Goal: Task Accomplishment & Management: Manage account settings

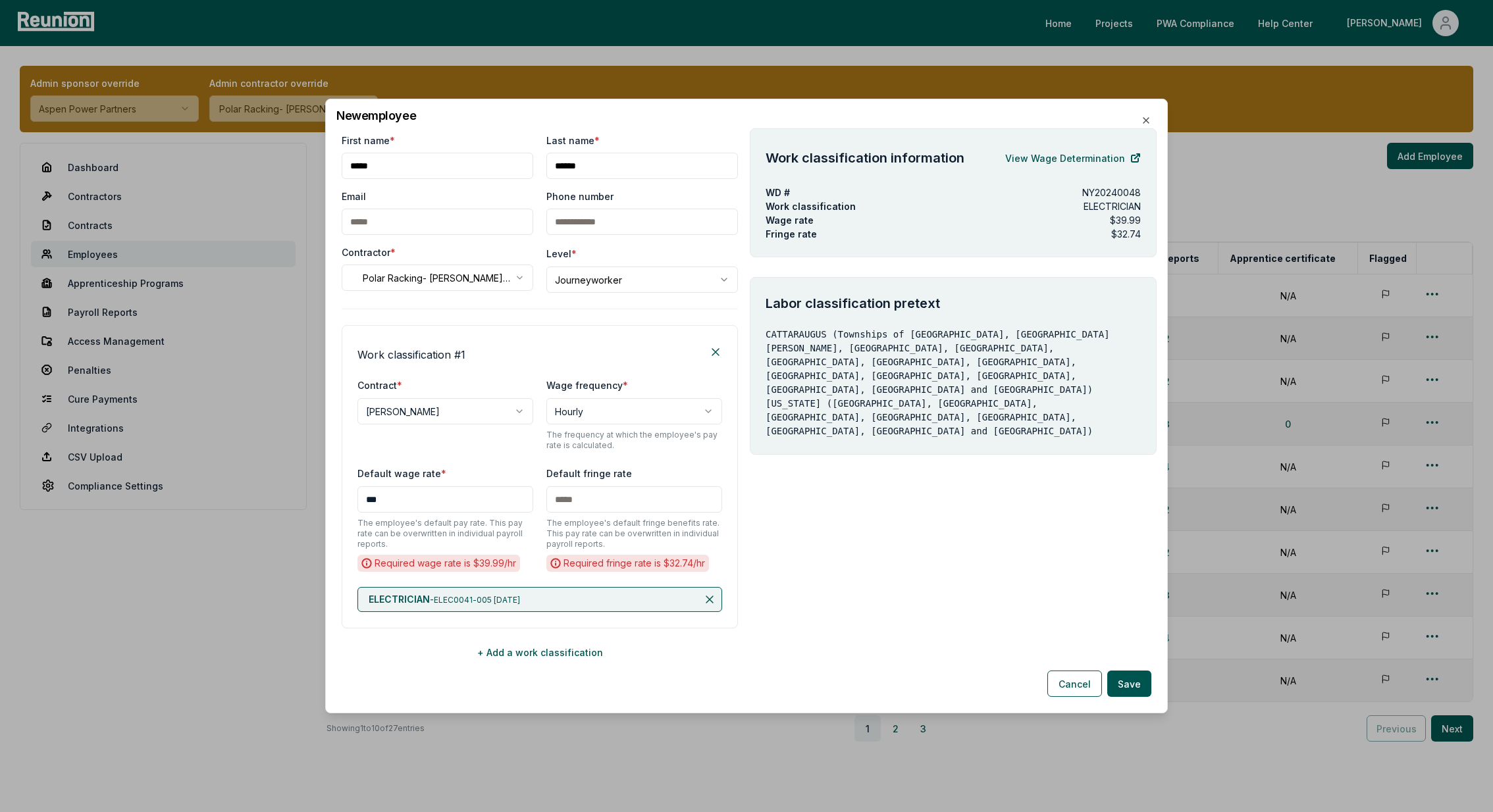
select select "**********"
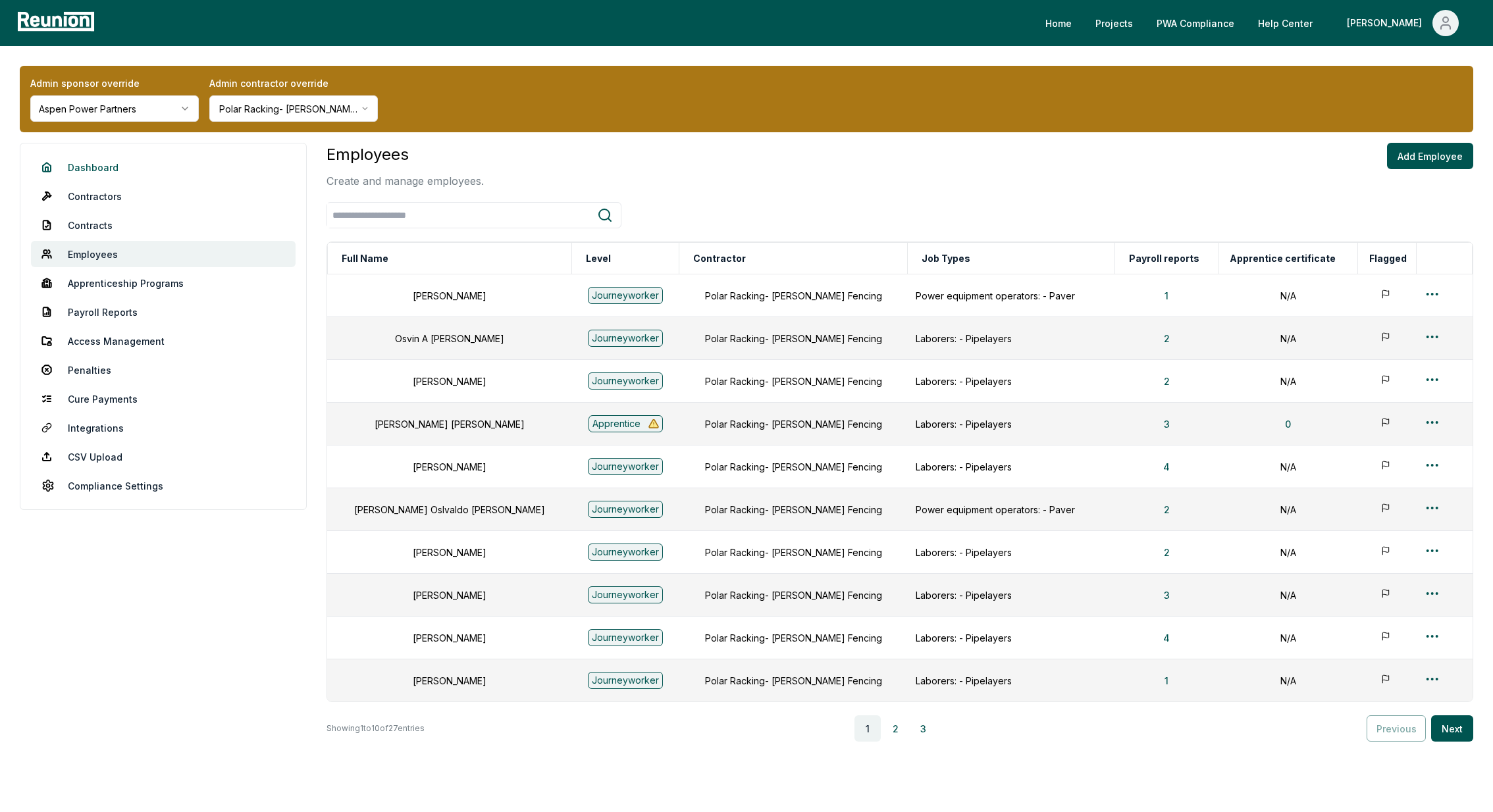
click at [89, 167] on link "Dashboard" at bounding box center [163, 167] width 264 height 26
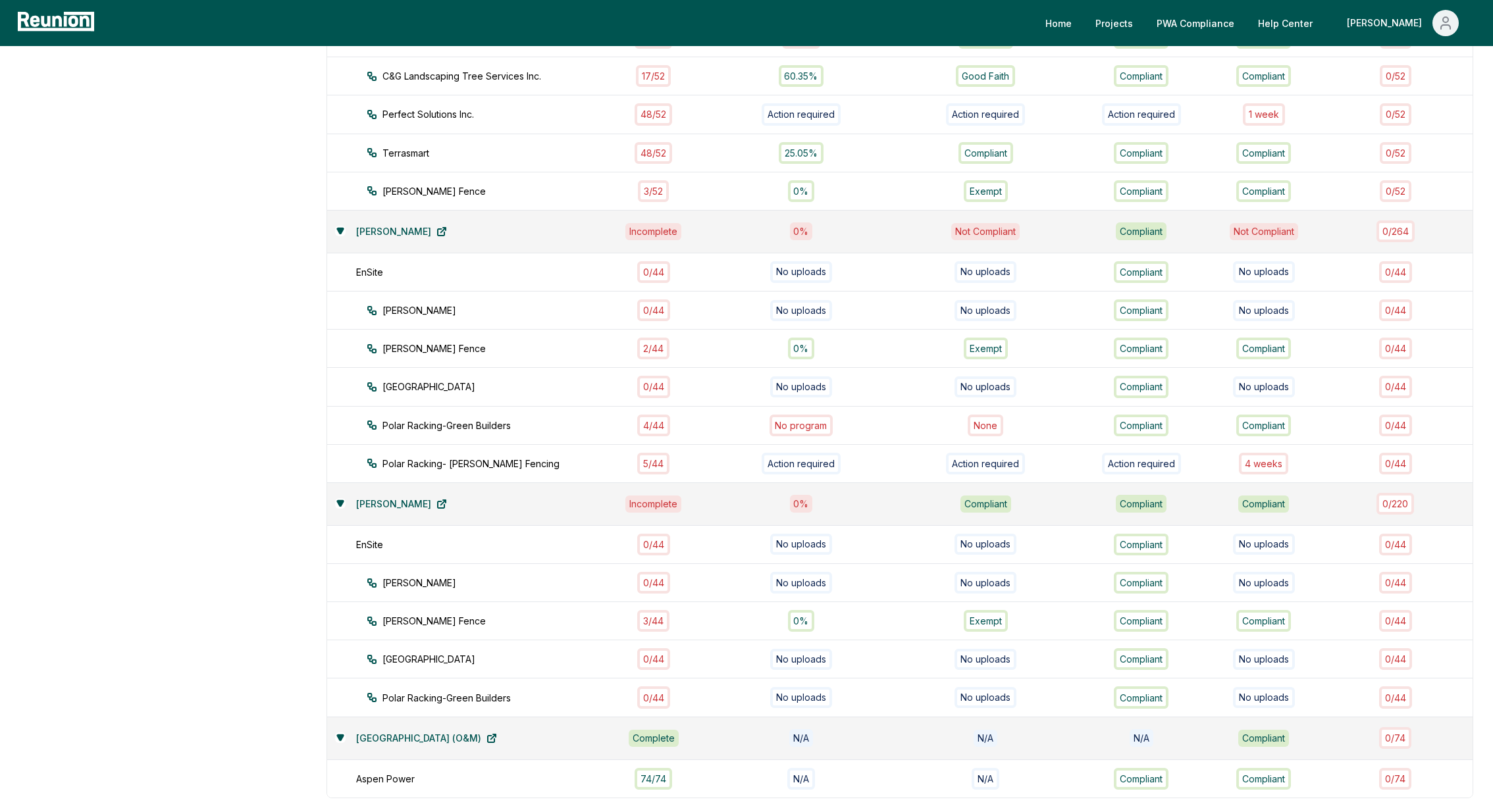
scroll to position [606, 0]
click at [665, 452] on div "5 / 44" at bounding box center [653, 462] width 32 height 22
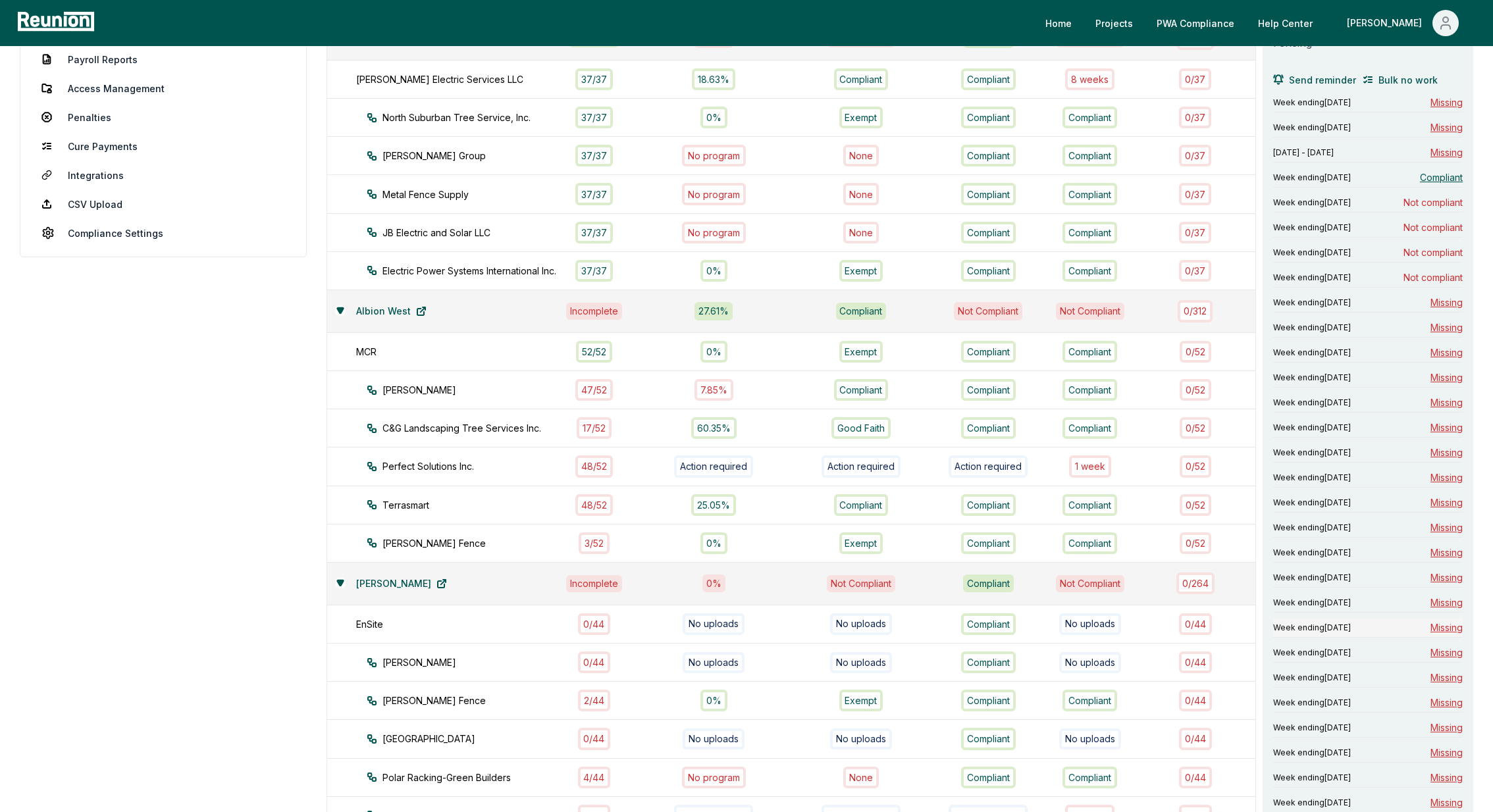
scroll to position [249, 0]
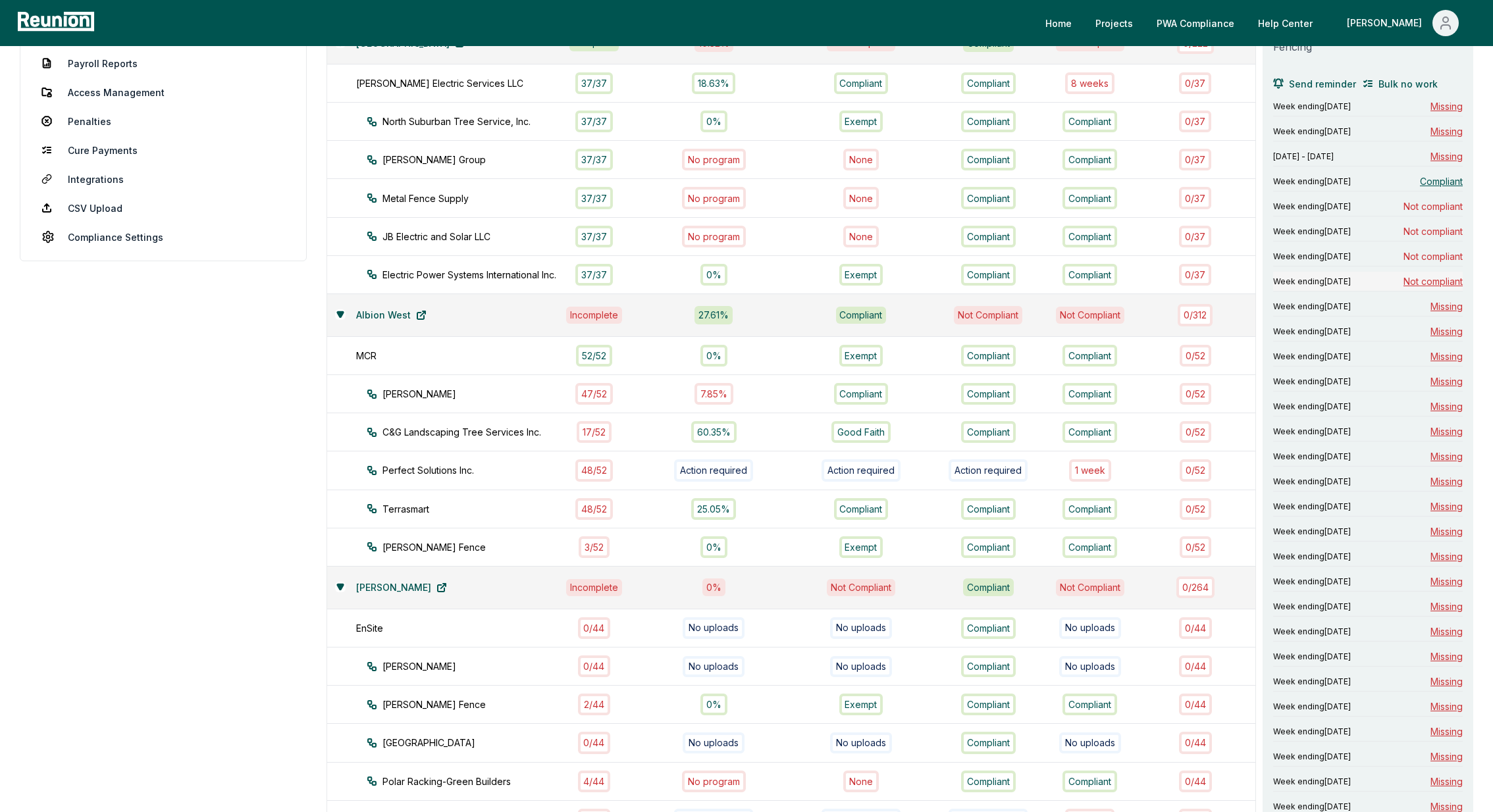
click at [1443, 274] on span "Not compliant" at bounding box center [1433, 281] width 59 height 14
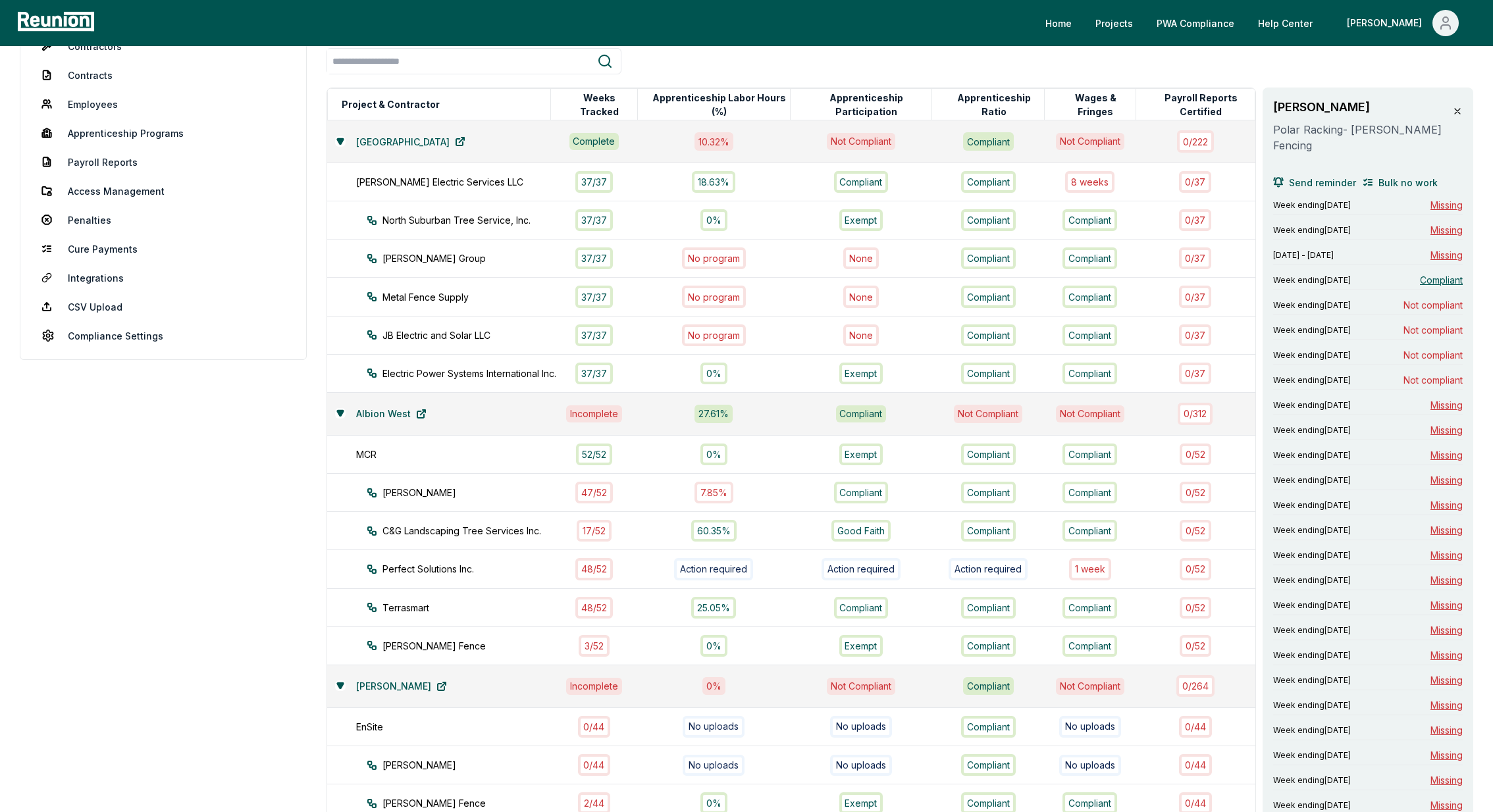
scroll to position [149, 0]
click at [1092, 564] on div "1 week" at bounding box center [1090, 570] width 42 height 22
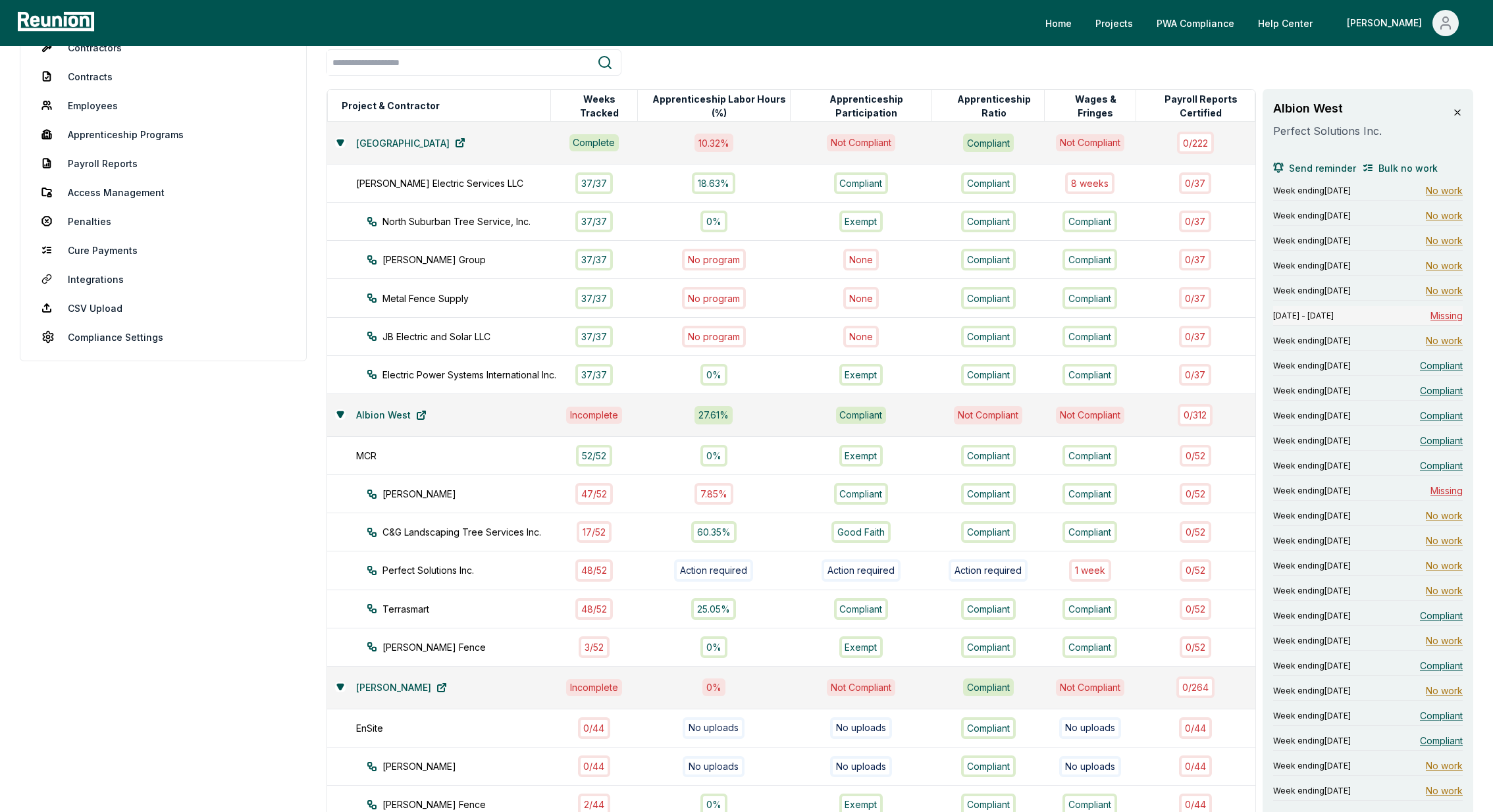
click at [1450, 316] on span "Missing" at bounding box center [1447, 316] width 32 height 14
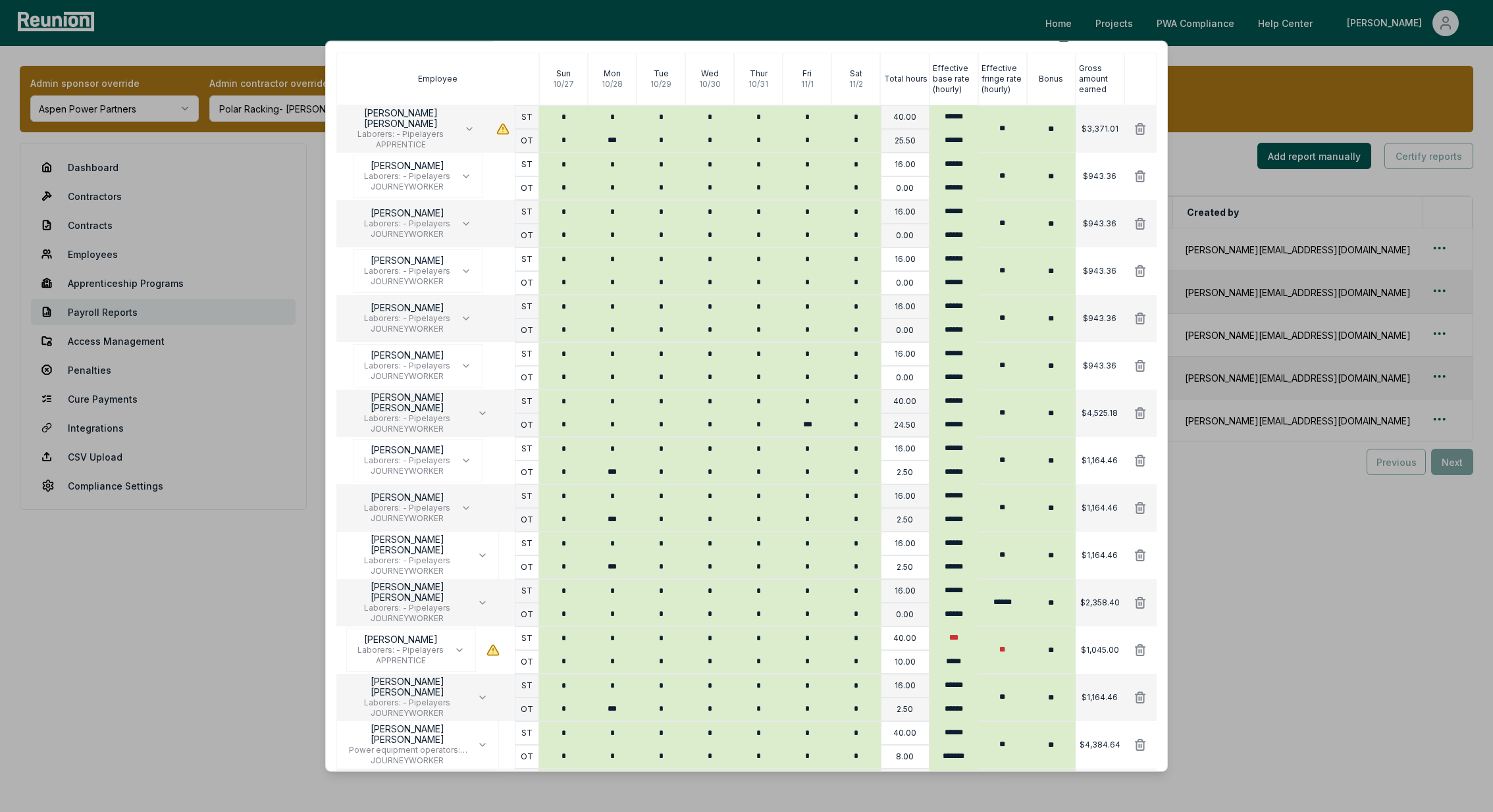
scroll to position [346, 0]
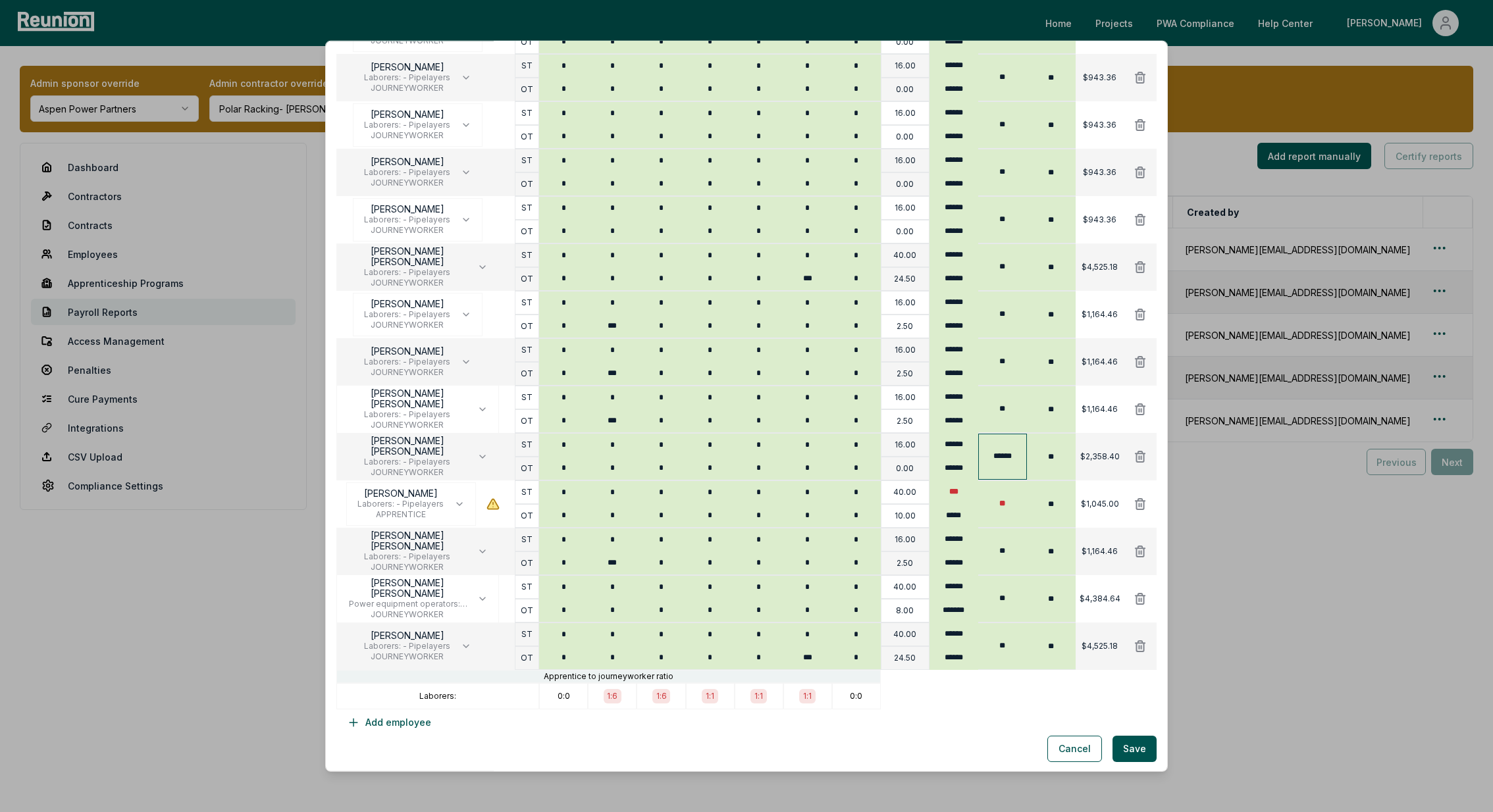
click at [1007, 452] on input "******" at bounding box center [1002, 457] width 48 height 46
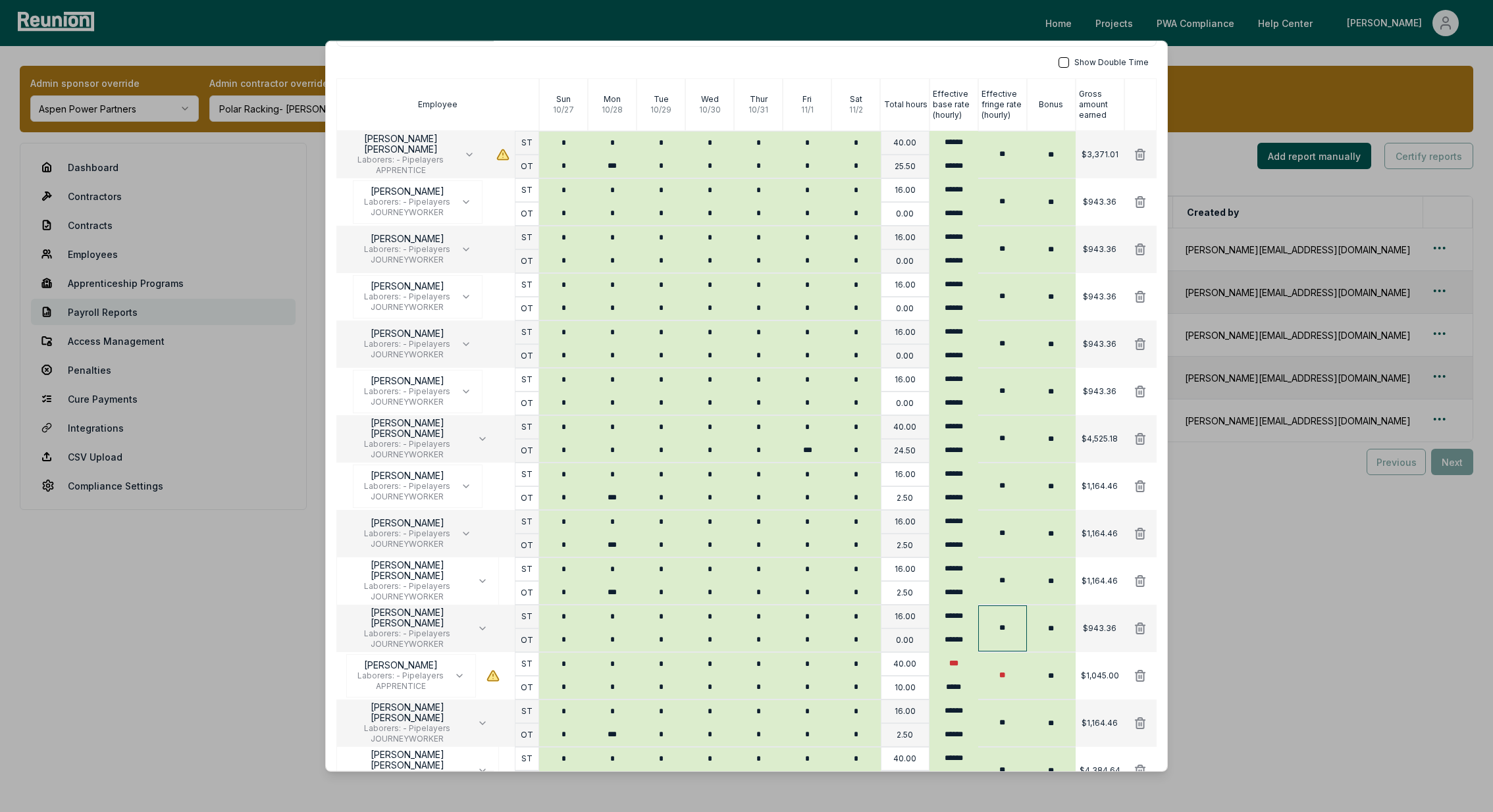
scroll to position [200, 0]
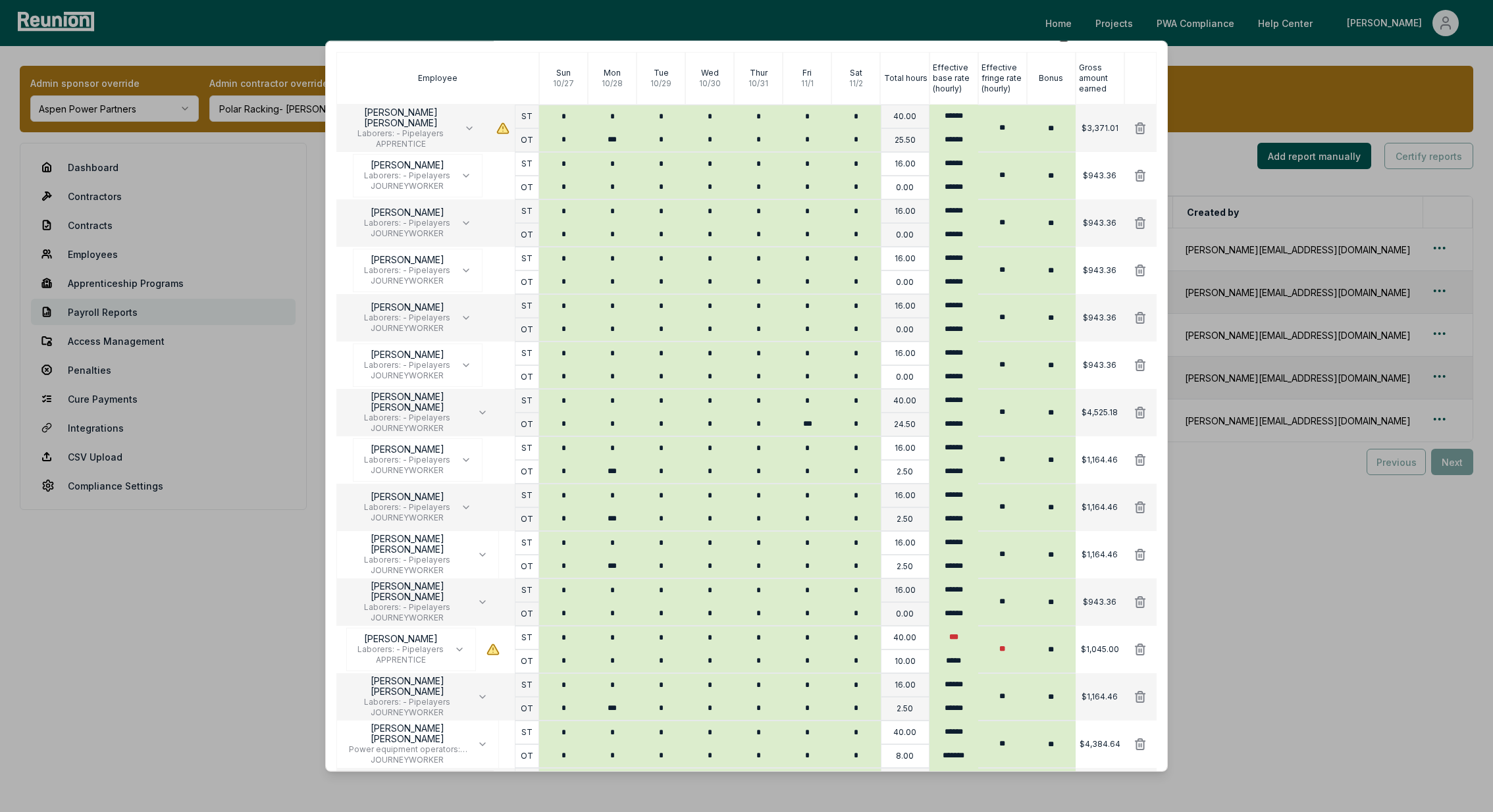
type input "**"
click at [450, 86] on div "Employee" at bounding box center [438, 78] width 203 height 53
click at [444, 75] on p "Employee" at bounding box center [437, 78] width 39 height 11
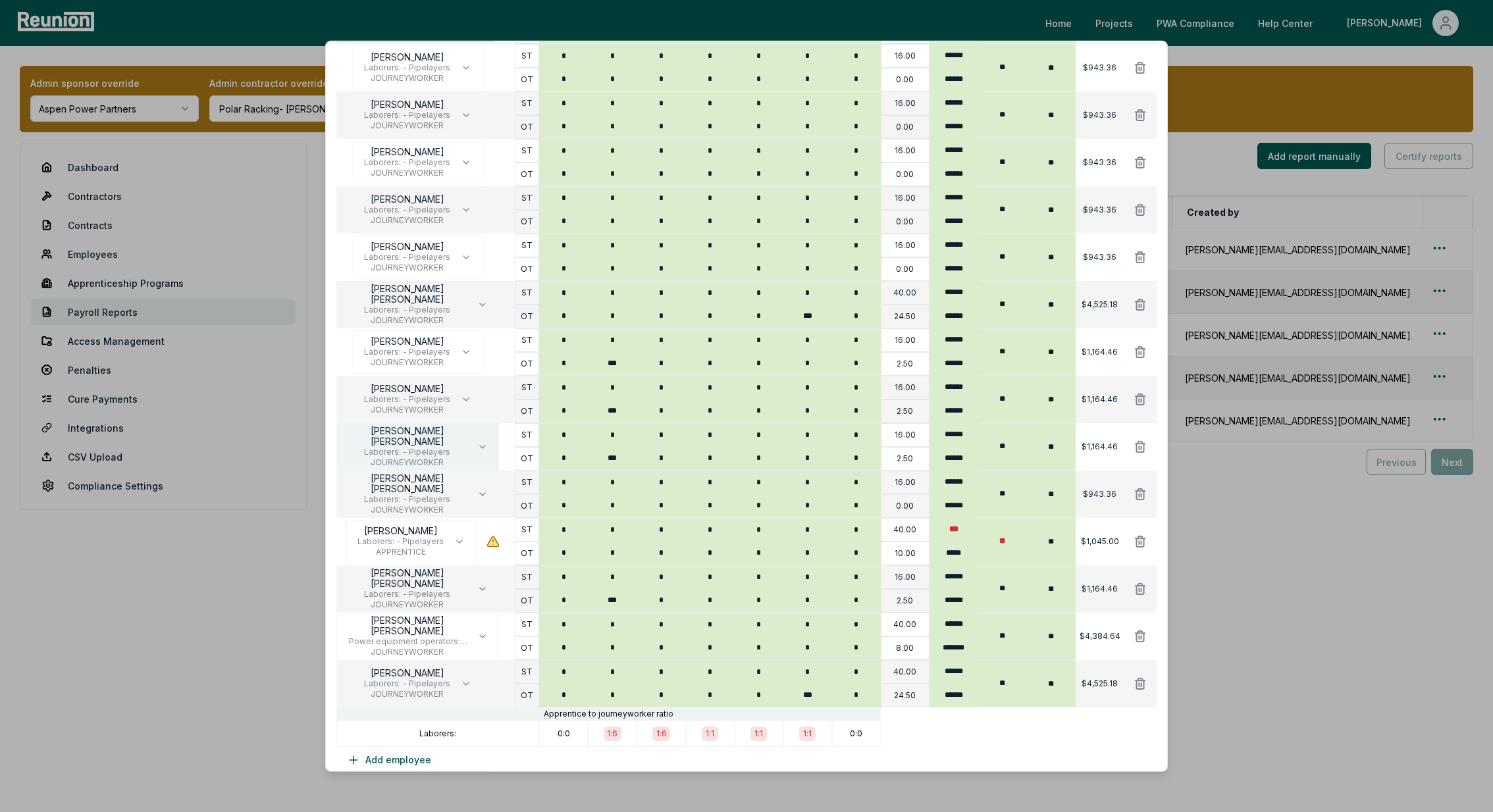
scroll to position [343, 0]
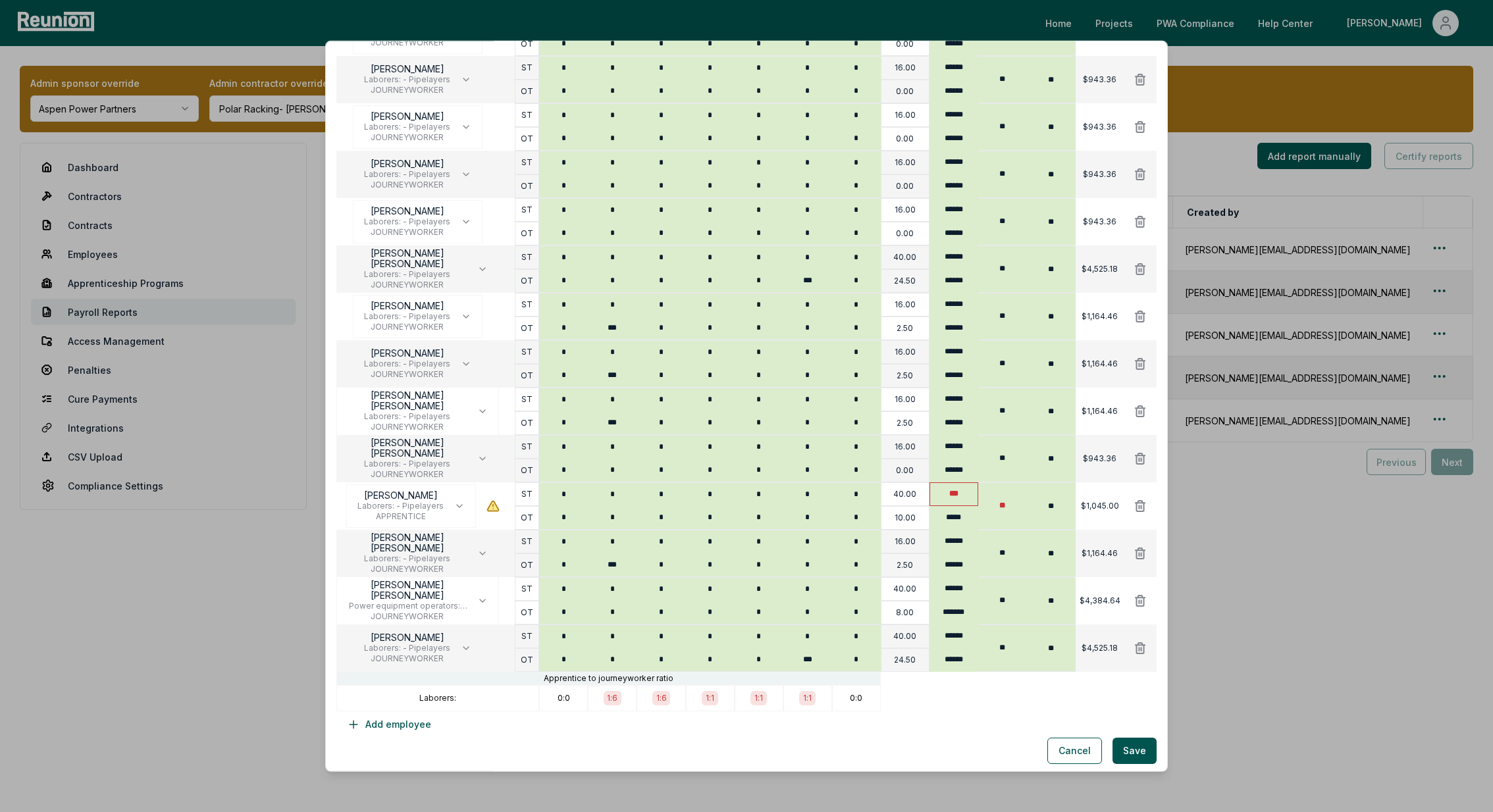
click at [961, 493] on input "***" at bounding box center [954, 494] width 48 height 24
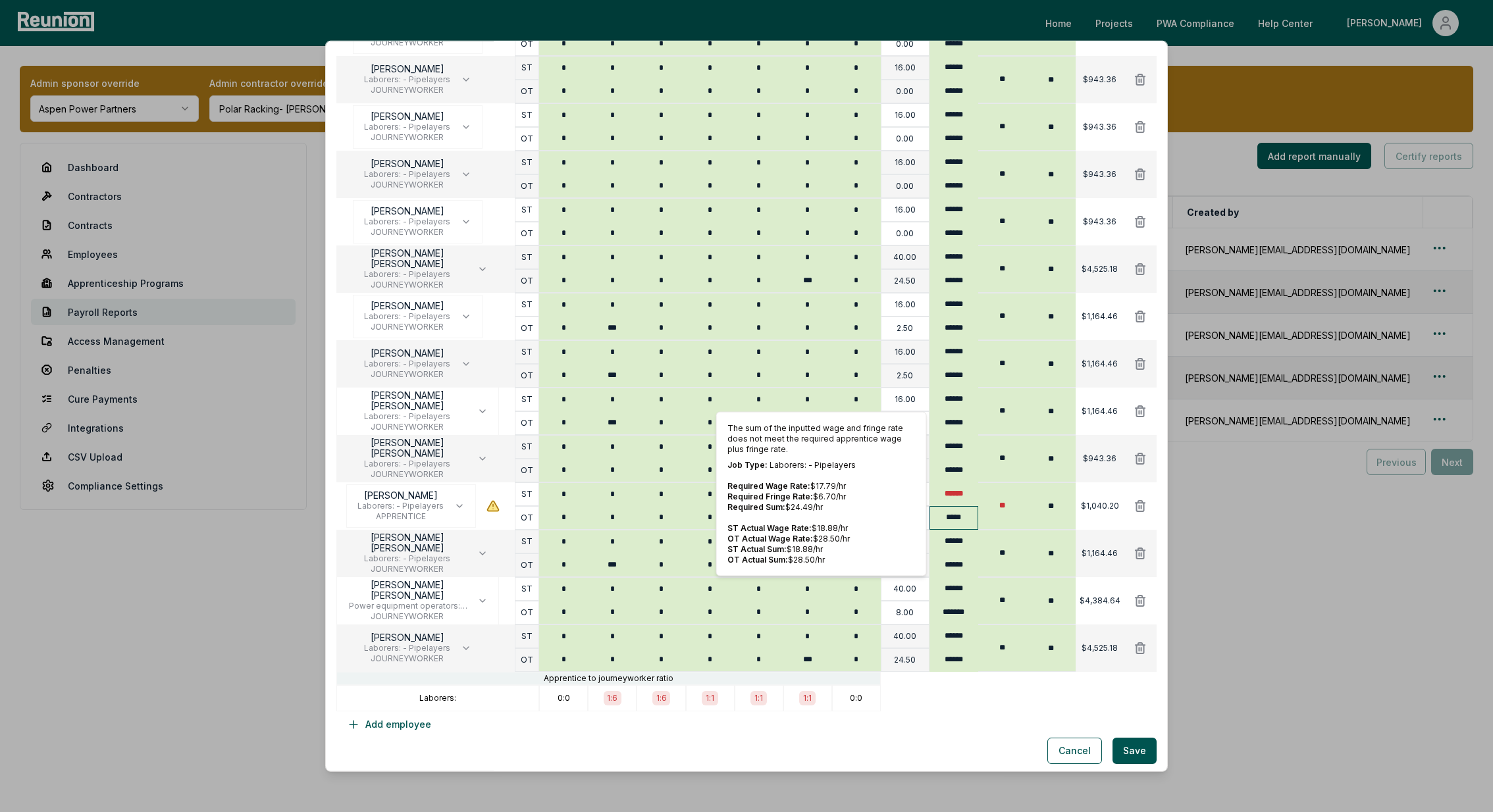
type input "******"
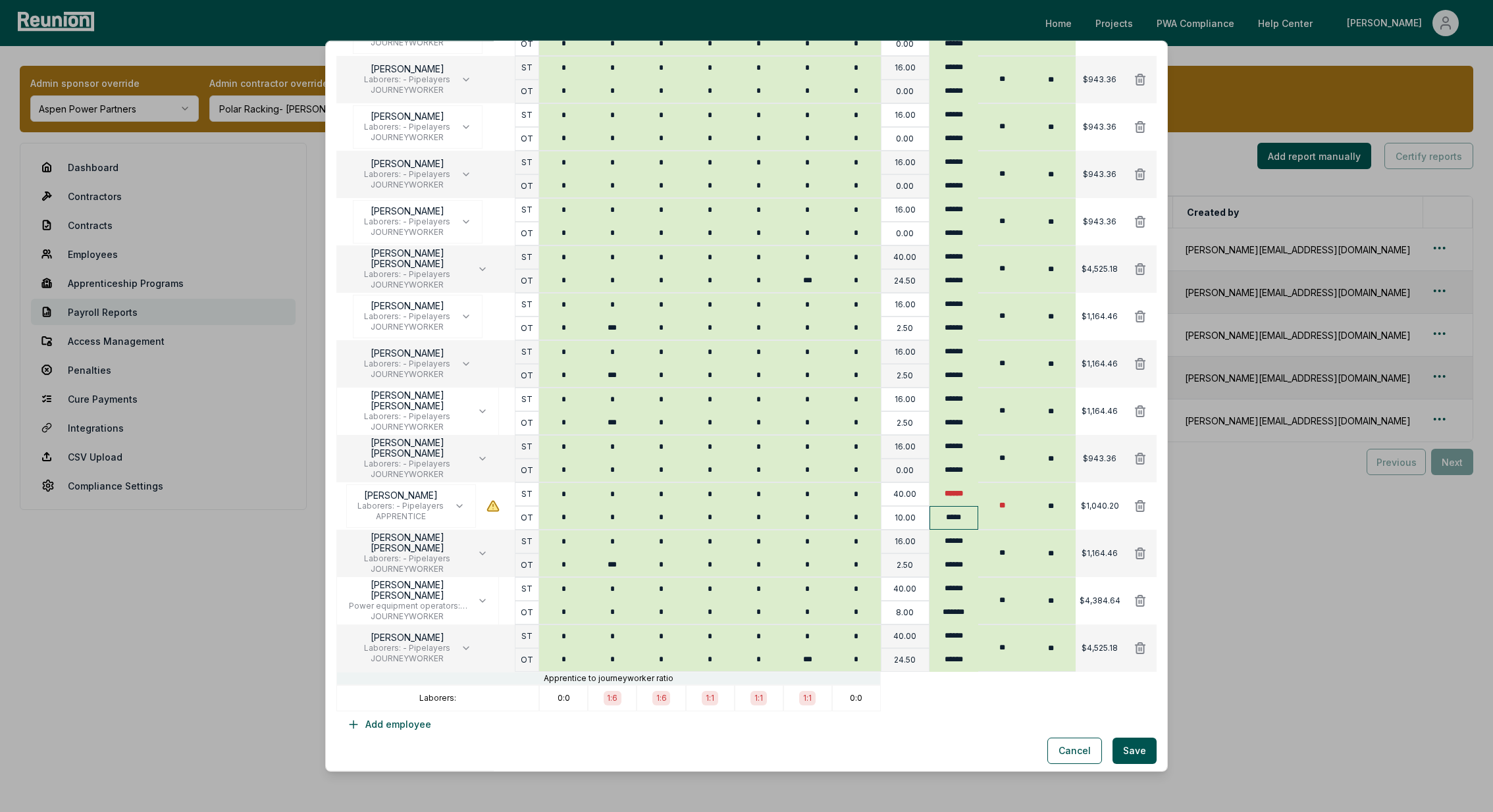
click at [970, 519] on input "*****" at bounding box center [954, 518] width 48 height 24
type input "******"
click at [932, 729] on div "Show Double Time Employee Sun 10 / 27 Mon 10 / 28 Tue 10 / 29 Wed 10 / 30 Thur …" at bounding box center [747, 312] width 821 height 850
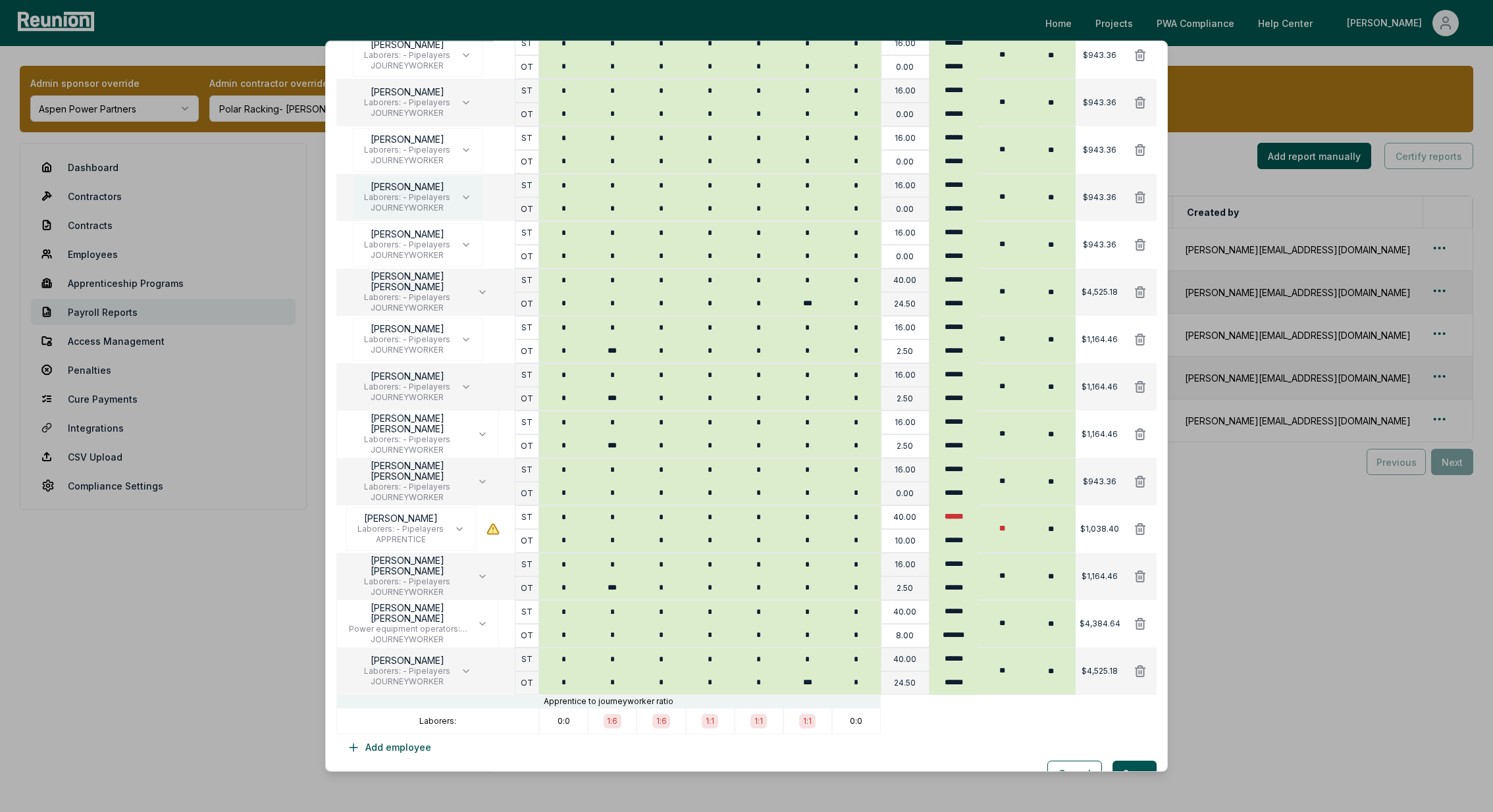
scroll to position [346, 0]
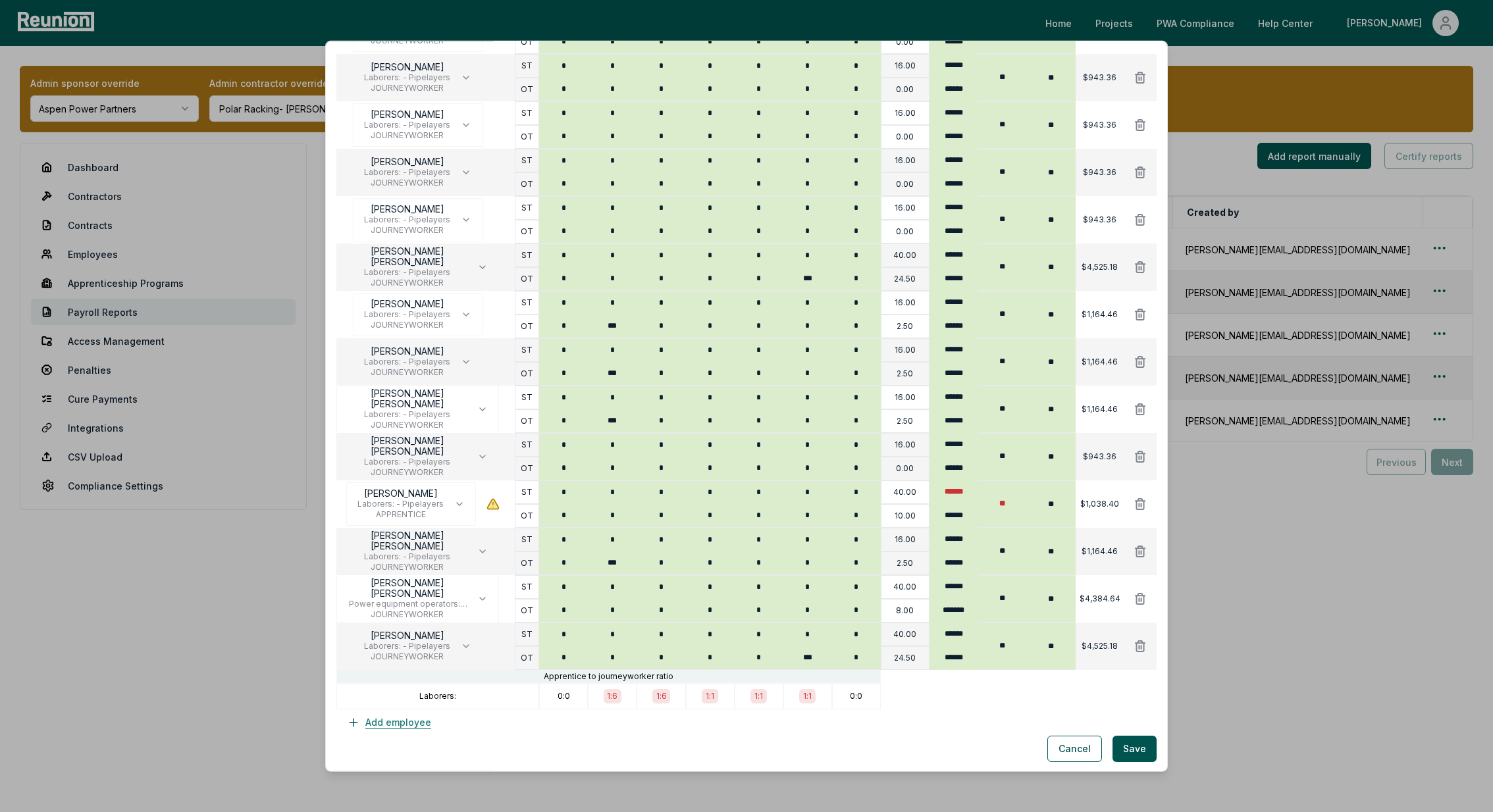
click at [391, 721] on button "Add employee" at bounding box center [389, 723] width 105 height 26
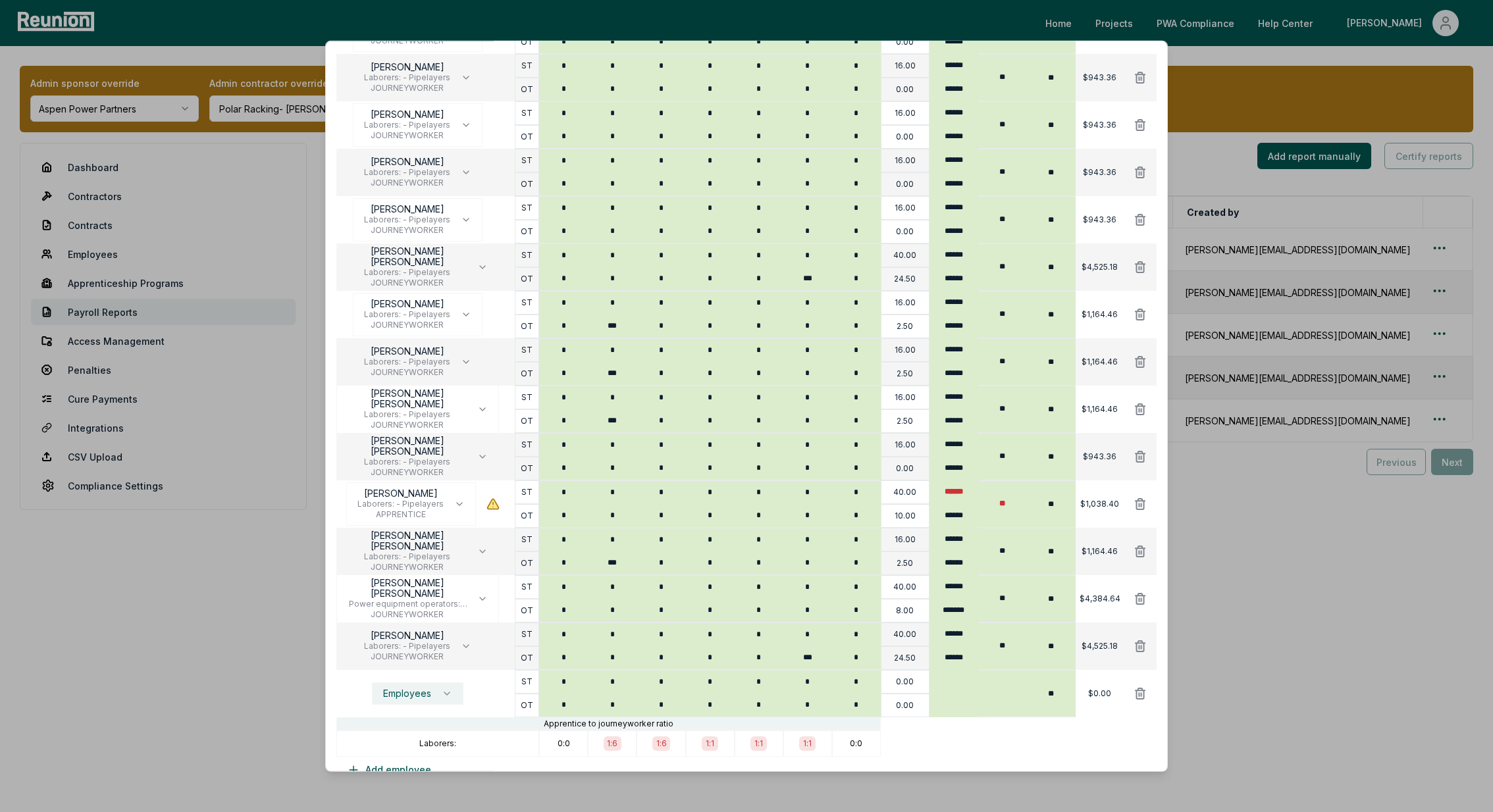
click at [424, 696] on span "Employees" at bounding box center [407, 694] width 48 height 11
type input "****"
click at [425, 631] on span "Laborers: - Pipelayers" at bounding box center [417, 628] width 86 height 11
type input "******"
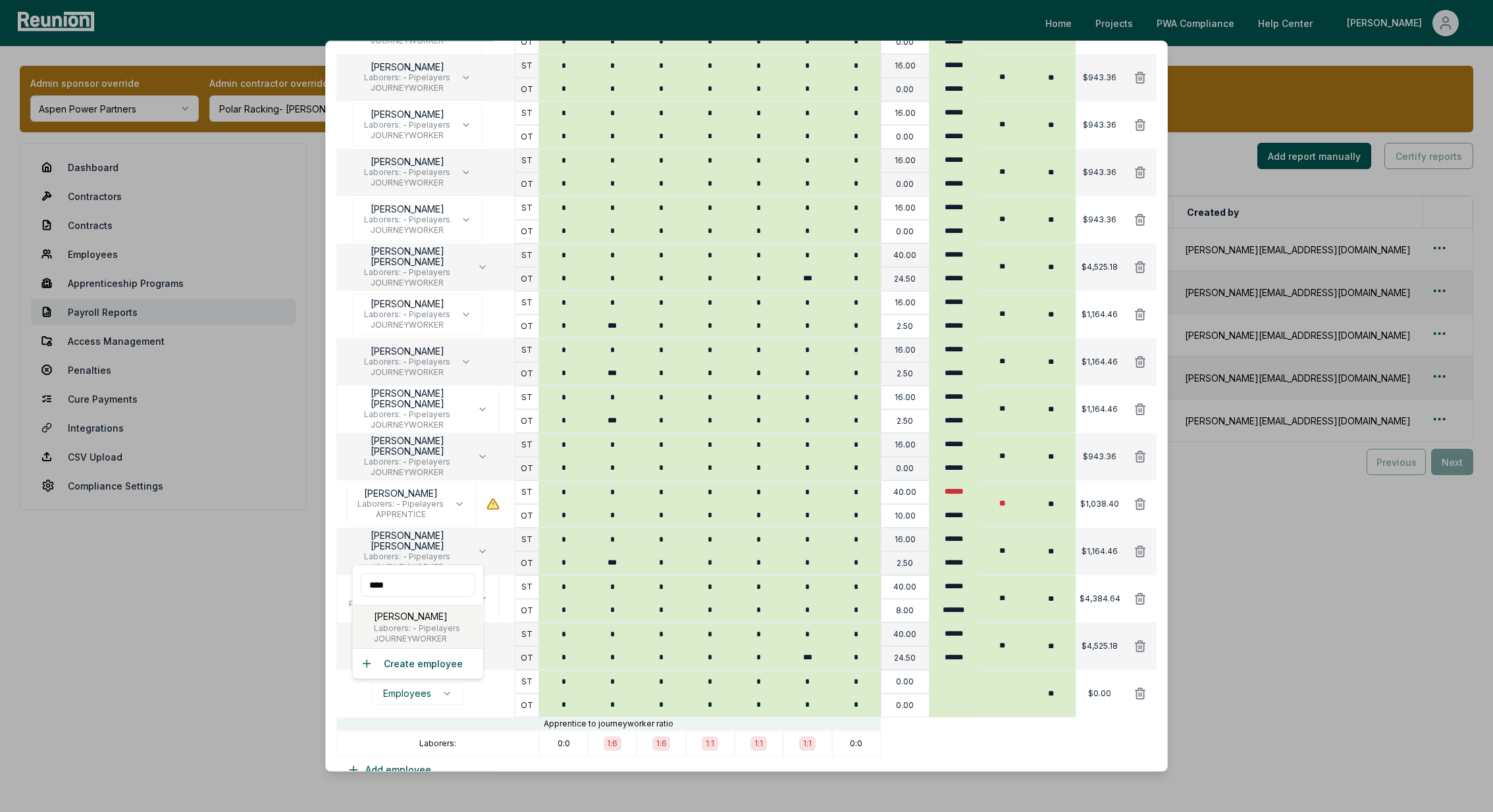
type input "**"
click at [569, 678] on input "*" at bounding box center [563, 682] width 48 height 23
type input "*"
click at [622, 671] on input "*" at bounding box center [612, 682] width 48 height 23
type input "*"
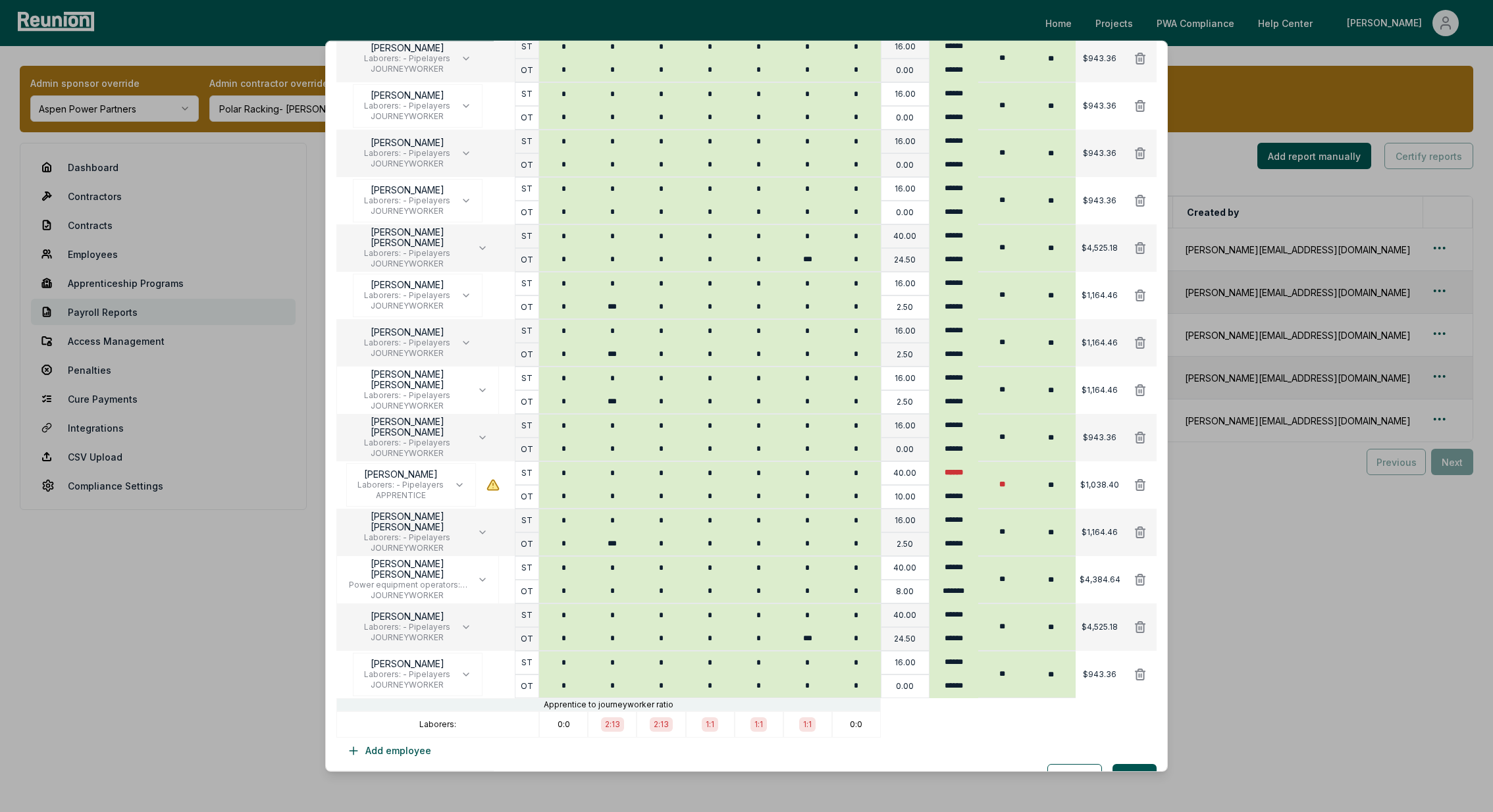
scroll to position [377, 0]
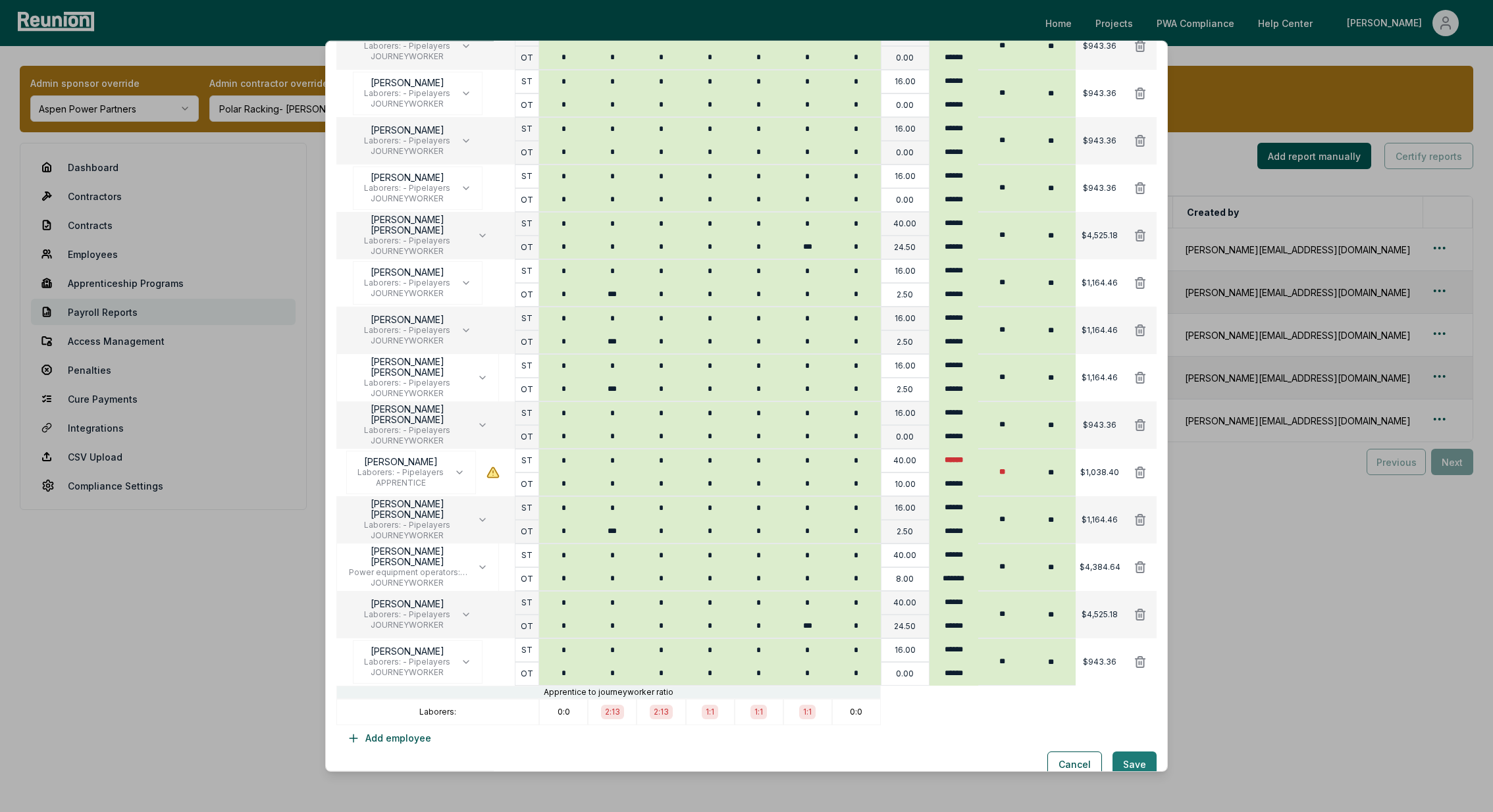
type input "*"
click at [1143, 761] on button "Save" at bounding box center [1134, 765] width 44 height 26
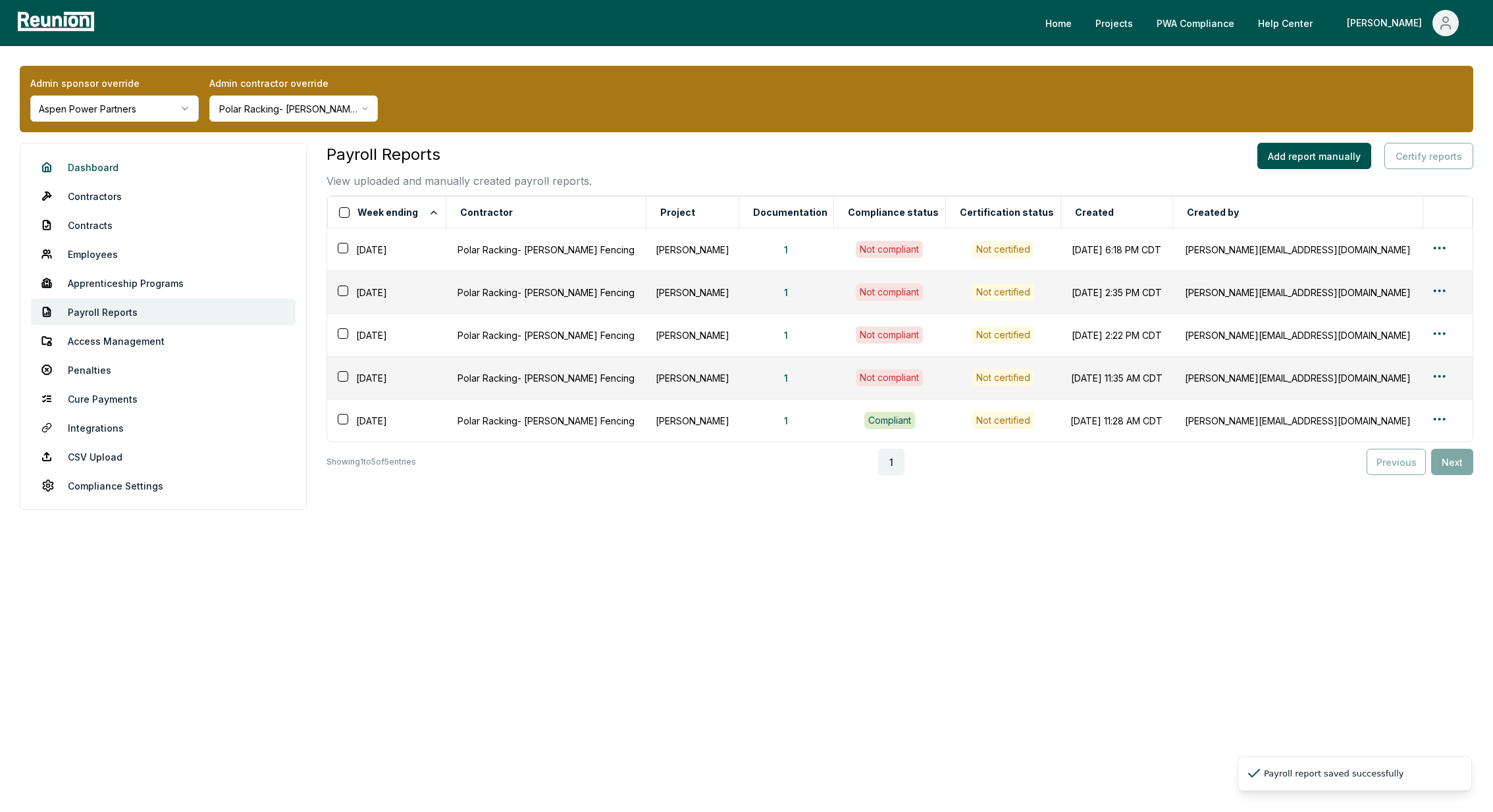
click at [80, 169] on link "Dashboard" at bounding box center [163, 167] width 264 height 26
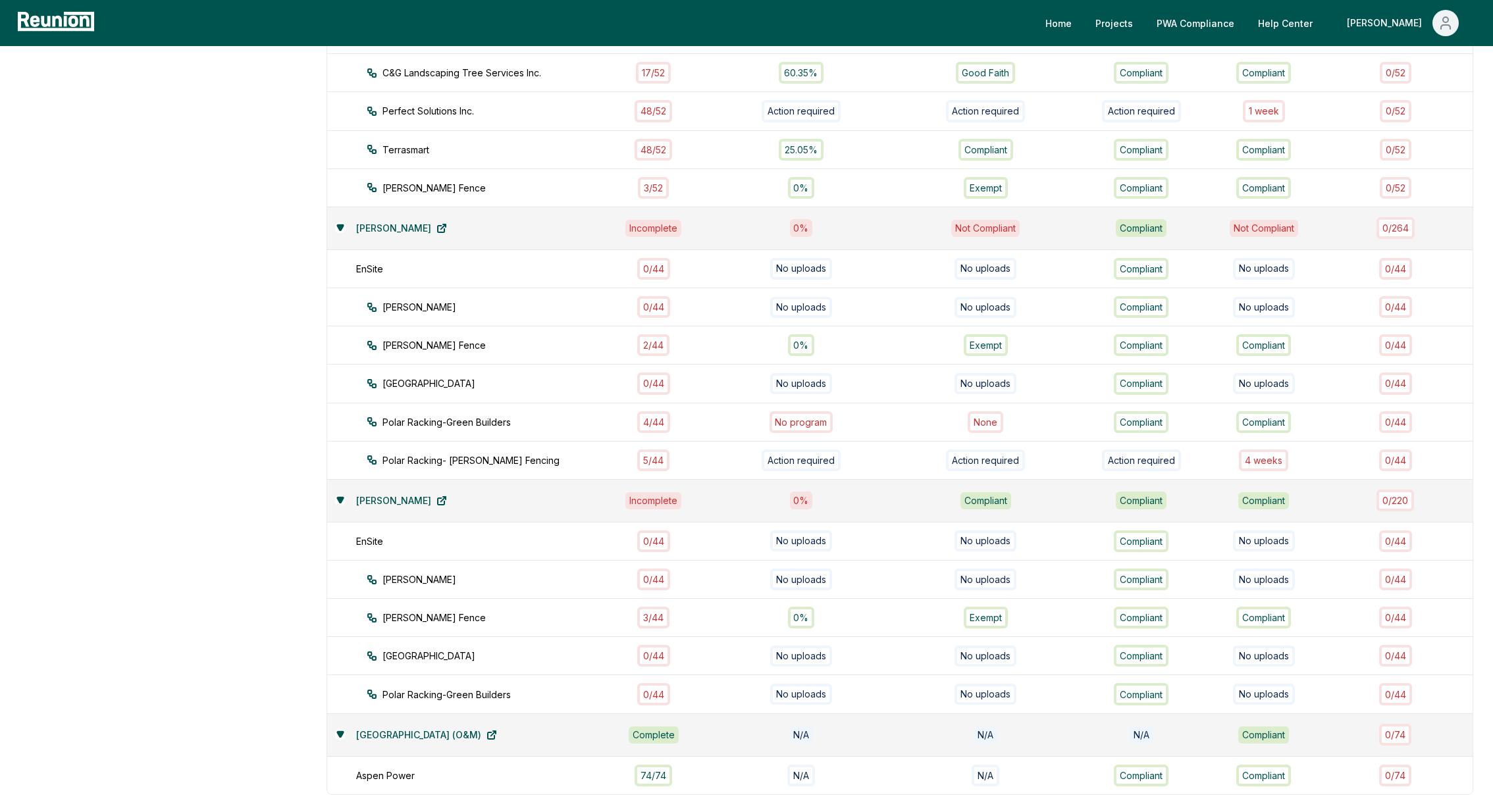
scroll to position [618, 0]
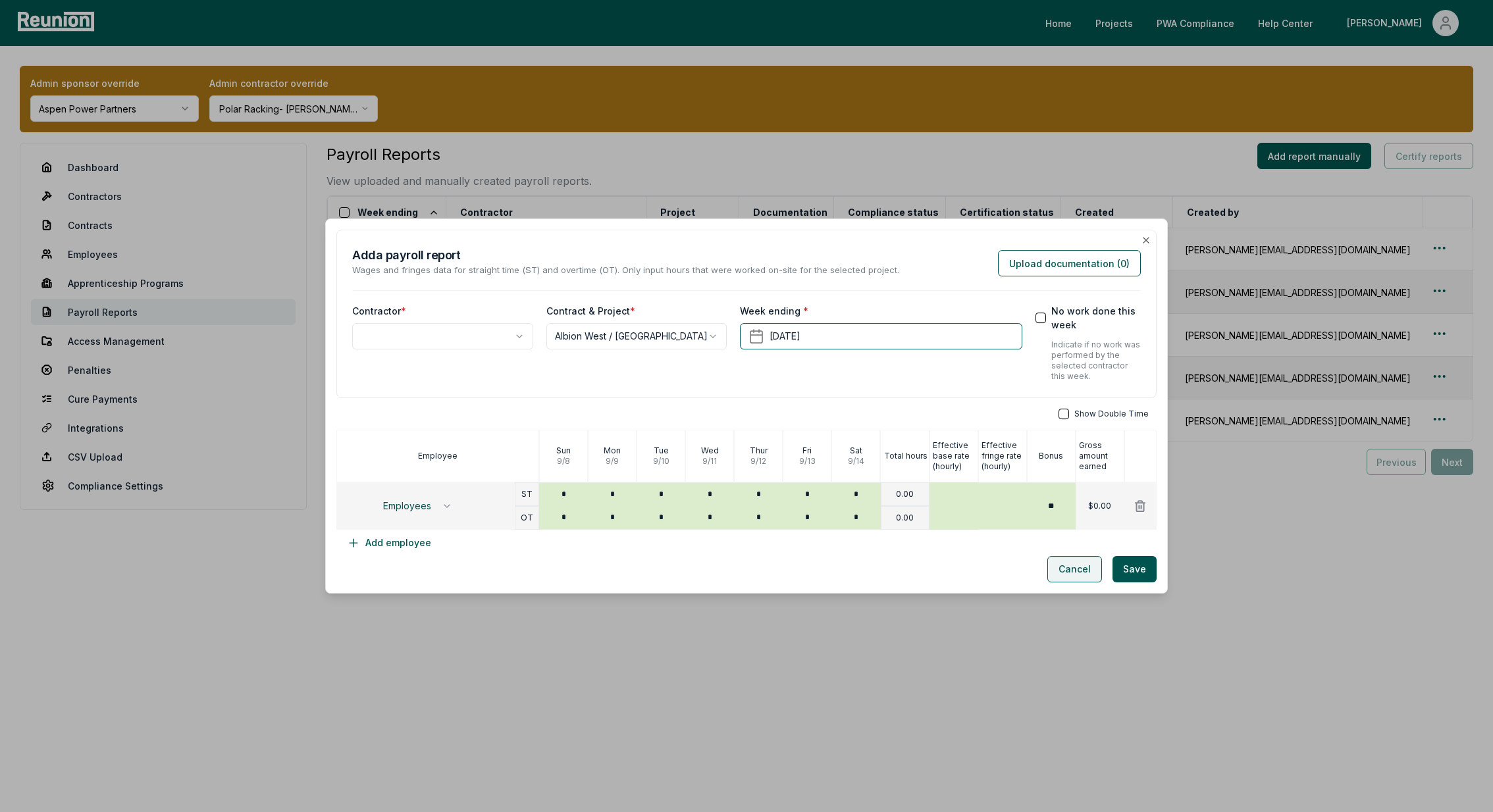
click at [1079, 570] on button "Cancel" at bounding box center [1074, 569] width 55 height 26
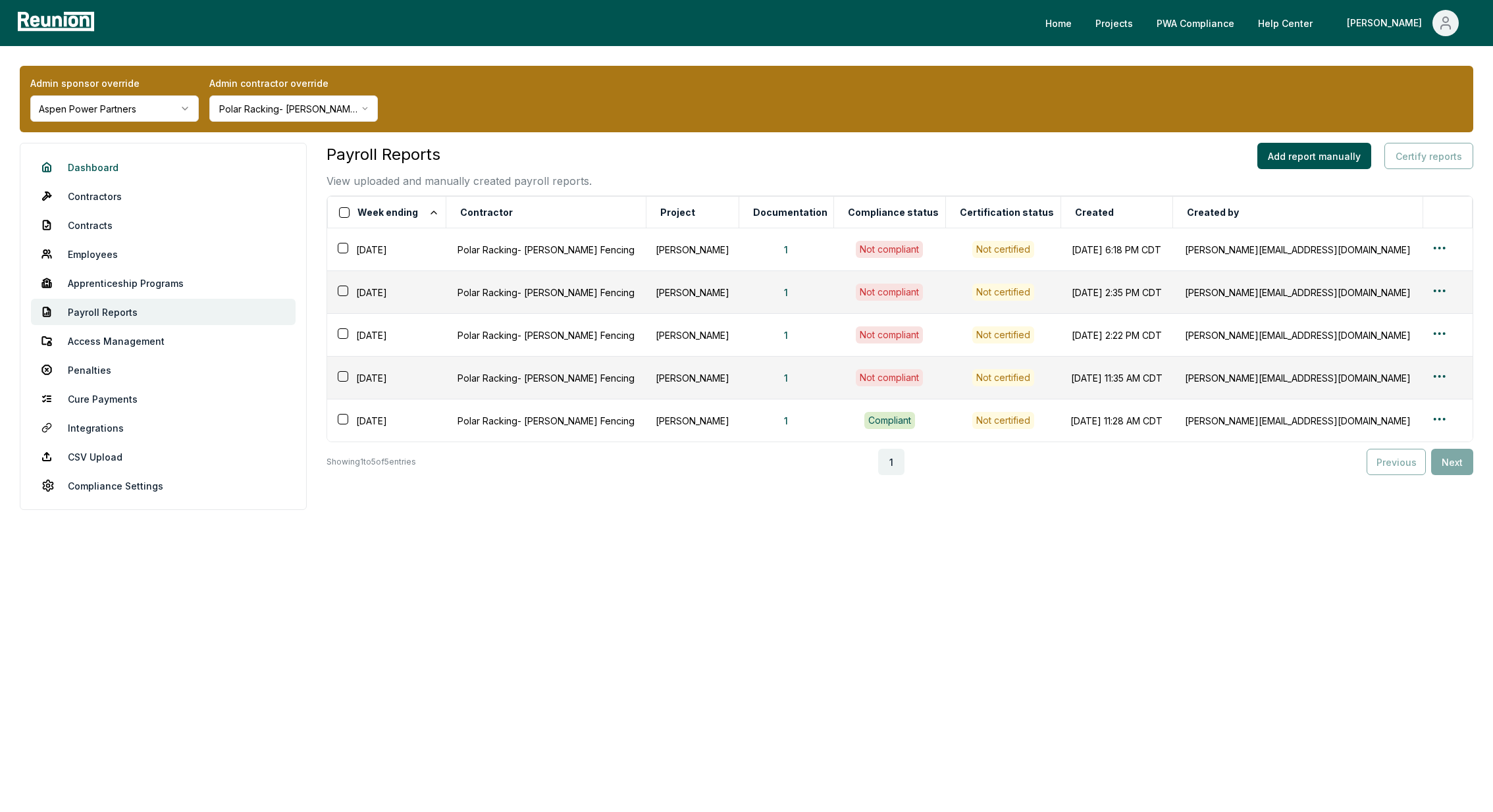
click at [100, 158] on link "Dashboard" at bounding box center [163, 167] width 264 height 26
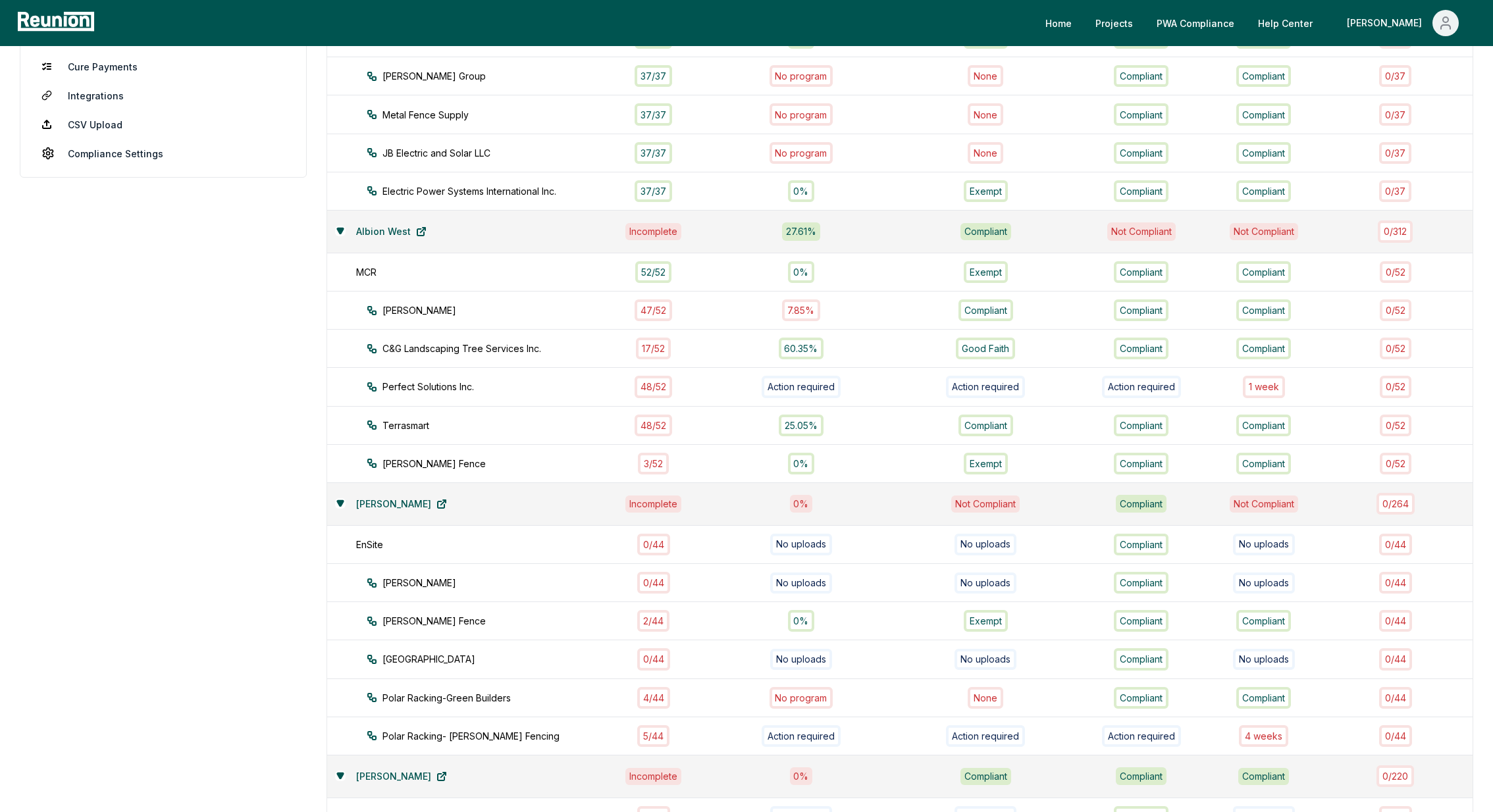
scroll to position [342, 0]
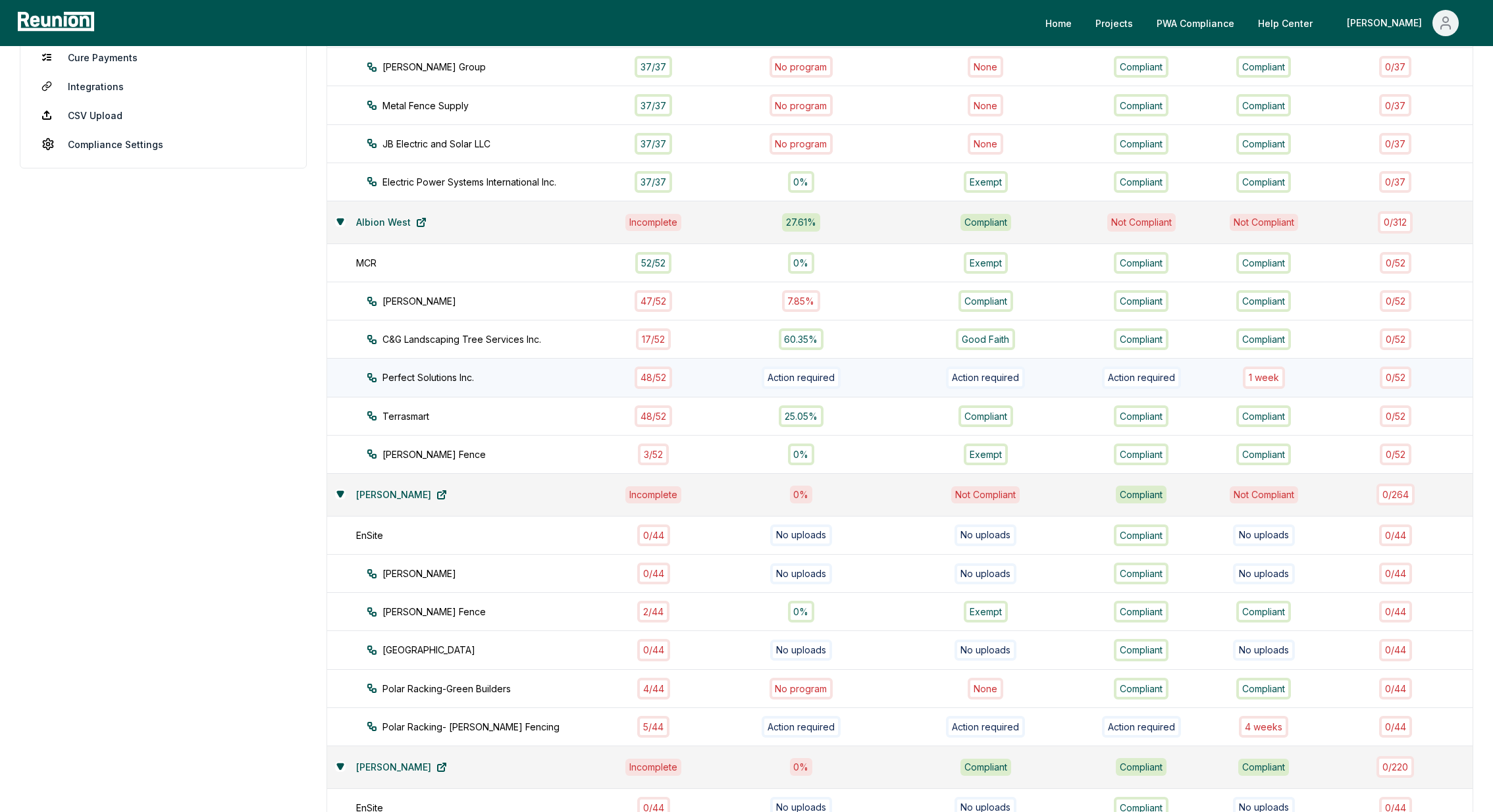
click at [1264, 370] on div "1 week" at bounding box center [1264, 377] width 42 height 22
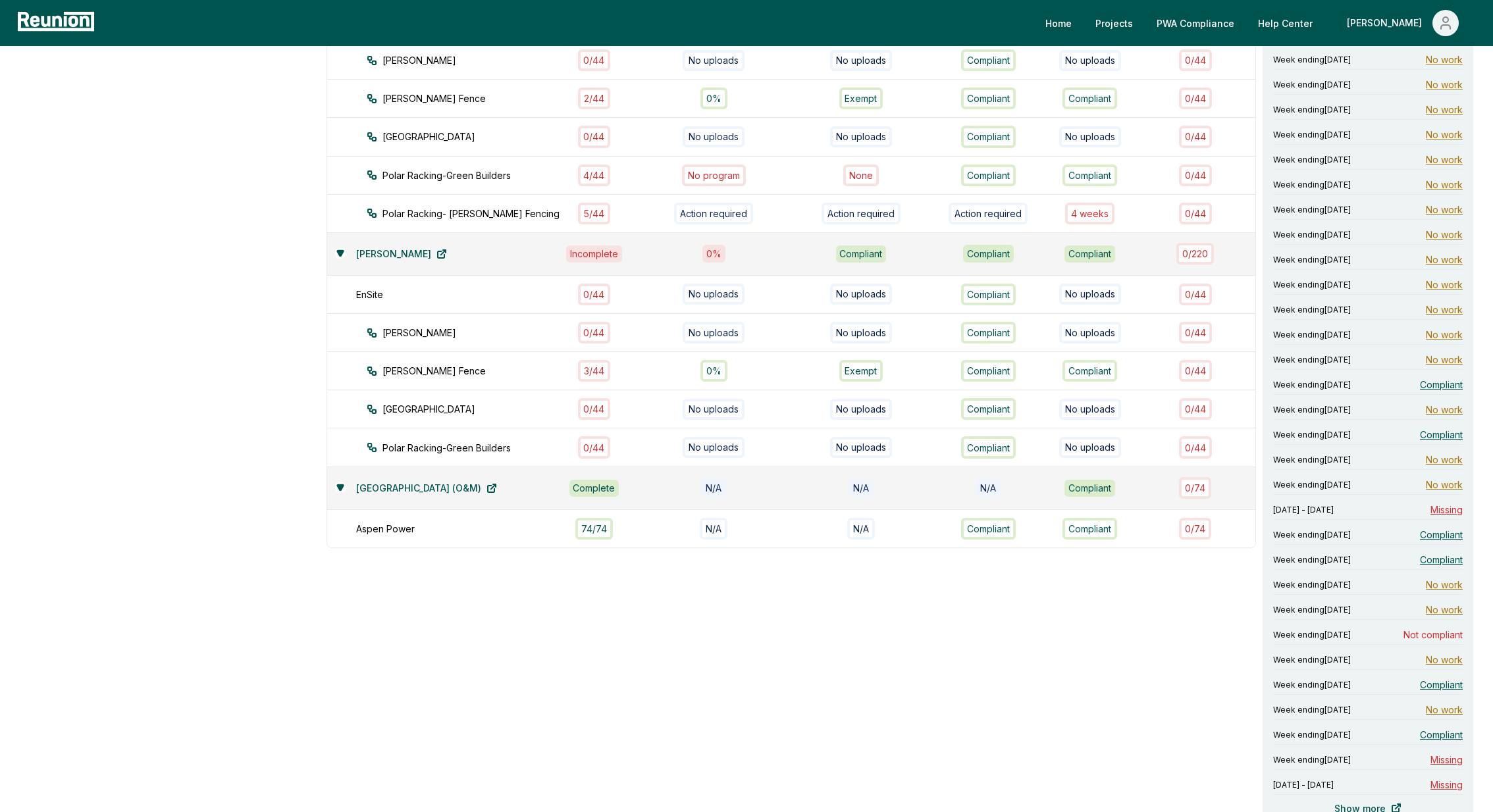
scroll to position [869, 0]
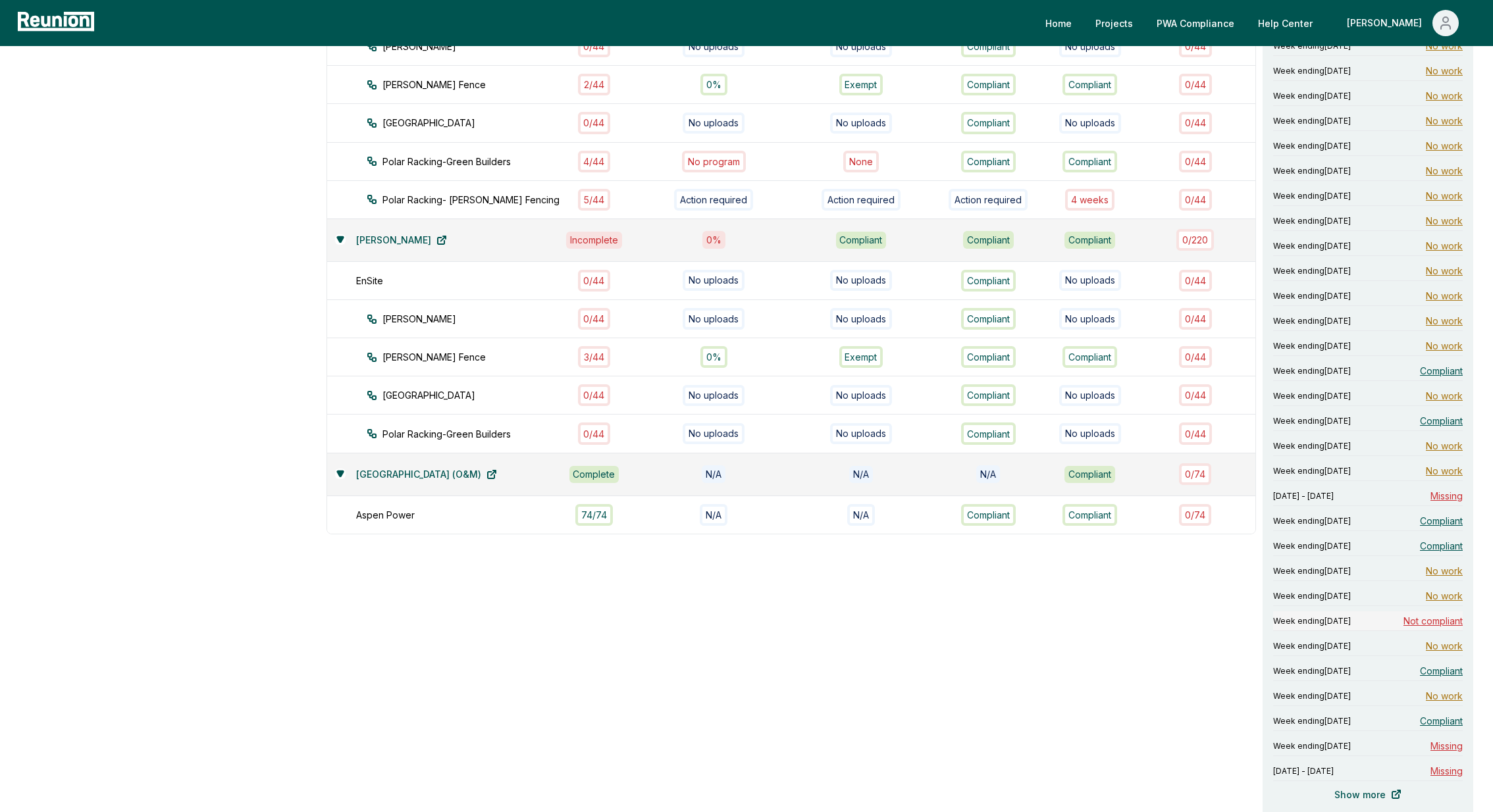
click at [1427, 618] on span "Not compliant" at bounding box center [1433, 621] width 59 height 14
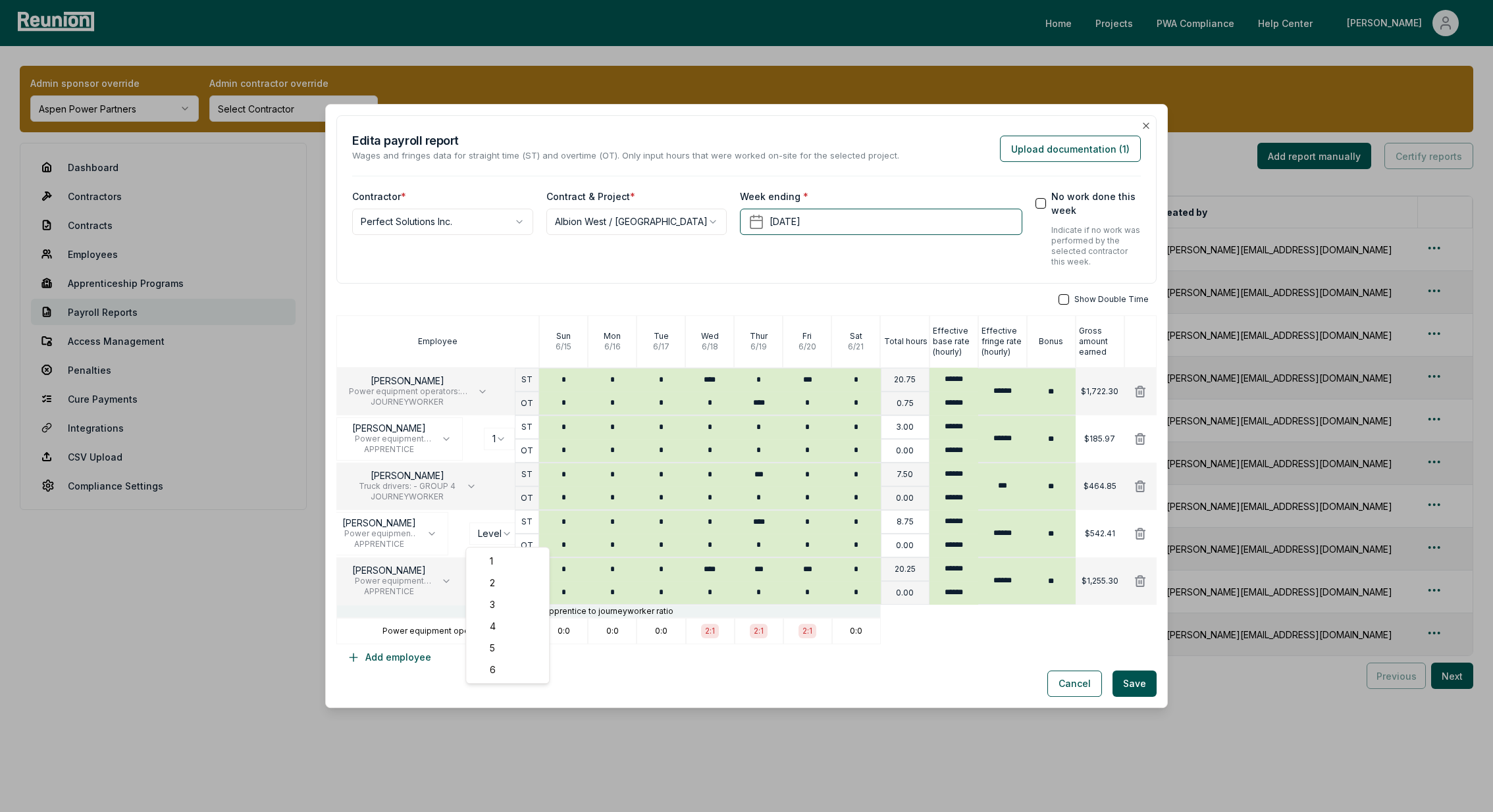
click at [494, 533] on body "Please visit us on your desktop We're working on making our marketplace mobile-…" at bounding box center [746, 410] width 1493 height 820
select select "**********"
click at [1120, 150] on button "Upload documentation ( 1 )" at bounding box center [1070, 149] width 141 height 26
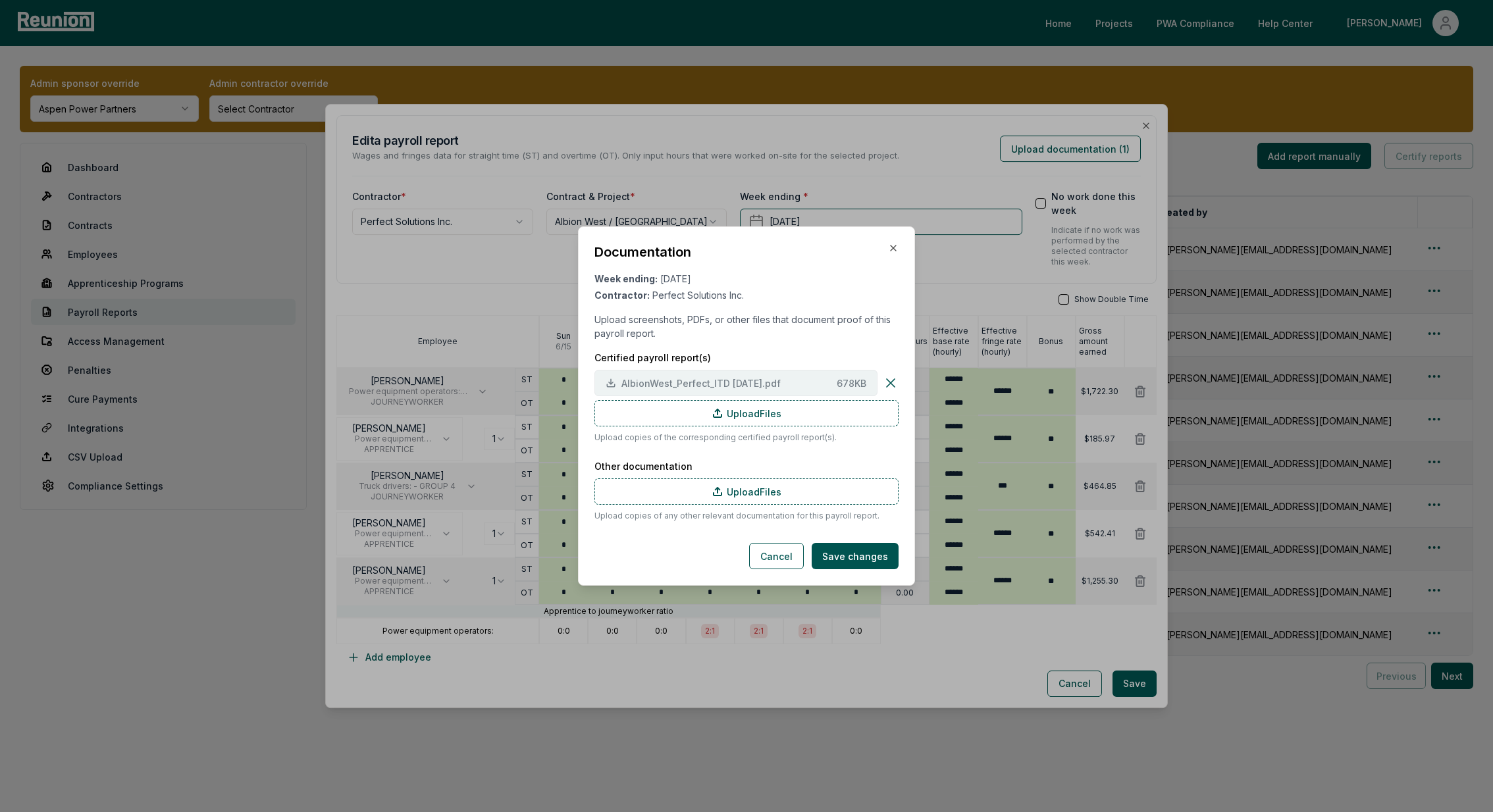
click at [704, 383] on span "AlbionWest_Perfect_ITD [DATE].pdf" at bounding box center [726, 383] width 210 height 14
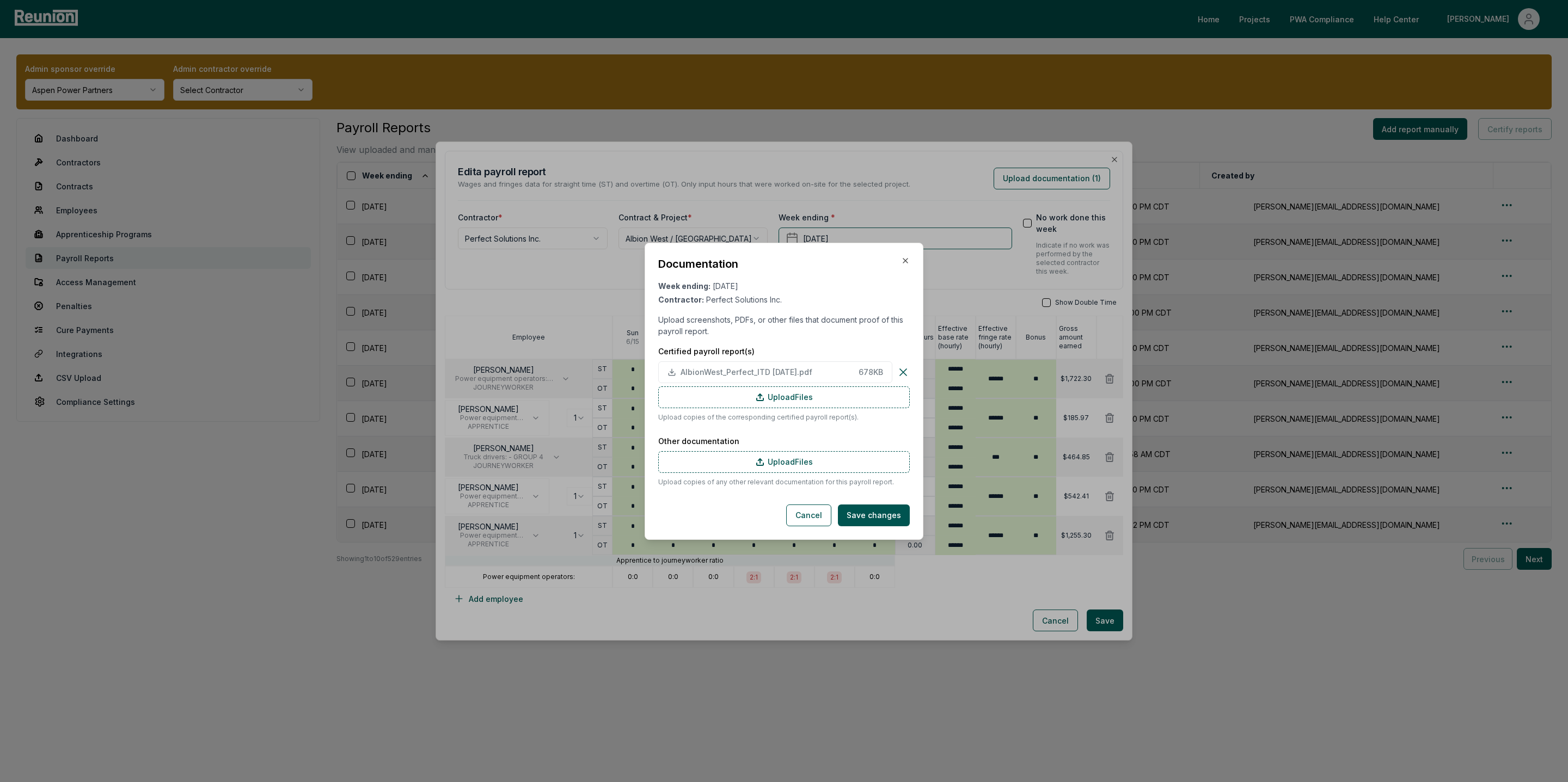
click at [909, 255] on div "Documentation Week ending: [DATE] Contractor: Perfect Solutions Inc. Upload scr…" at bounding box center [783, 391] width 279 height 297
click at [909, 260] on icon "button" at bounding box center [905, 261] width 9 height 9
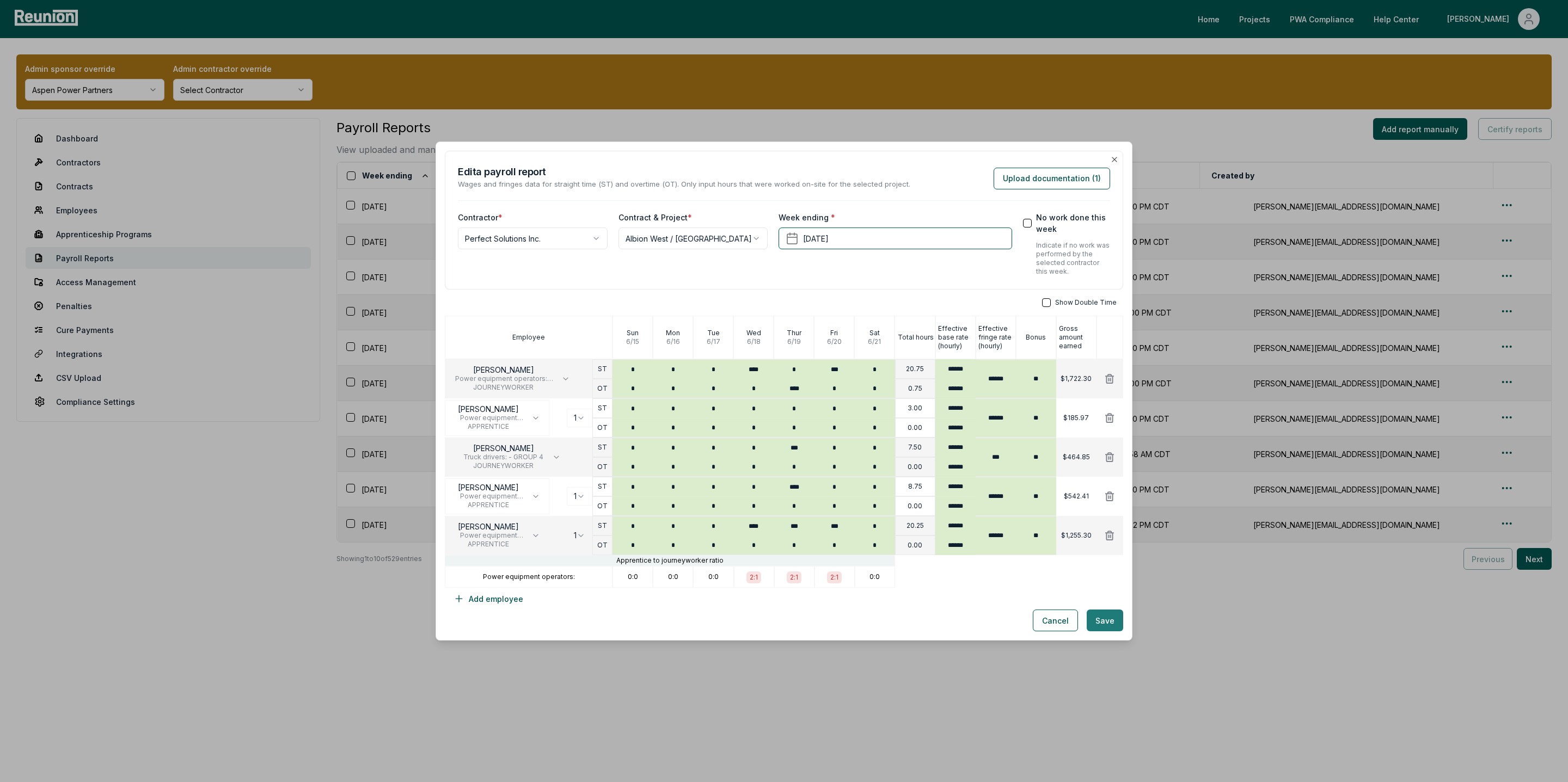
click at [1107, 623] on button "Save" at bounding box center [1104, 621] width 36 height 22
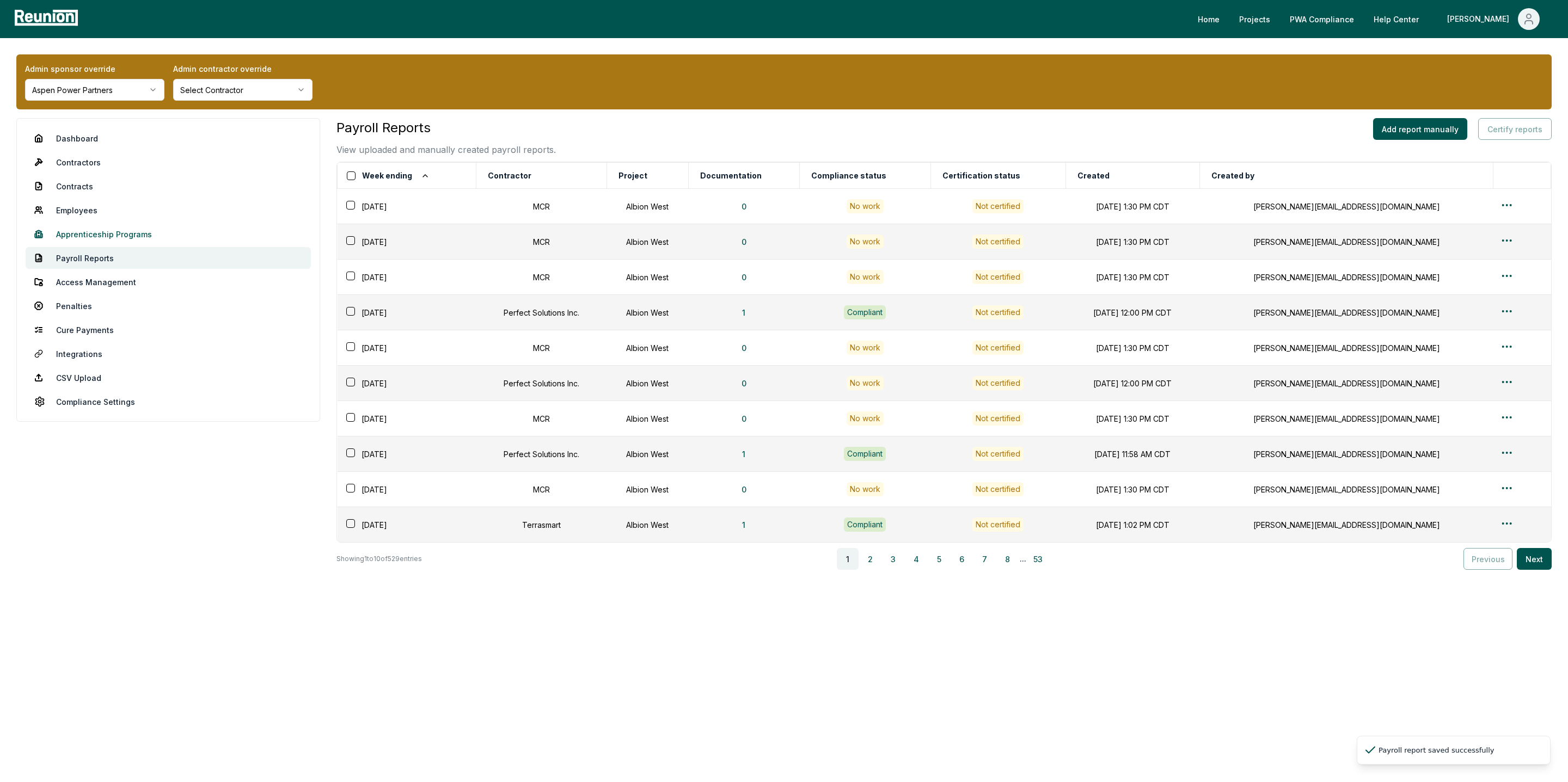
click at [102, 234] on link "Apprenticeship Programs" at bounding box center [168, 234] width 285 height 22
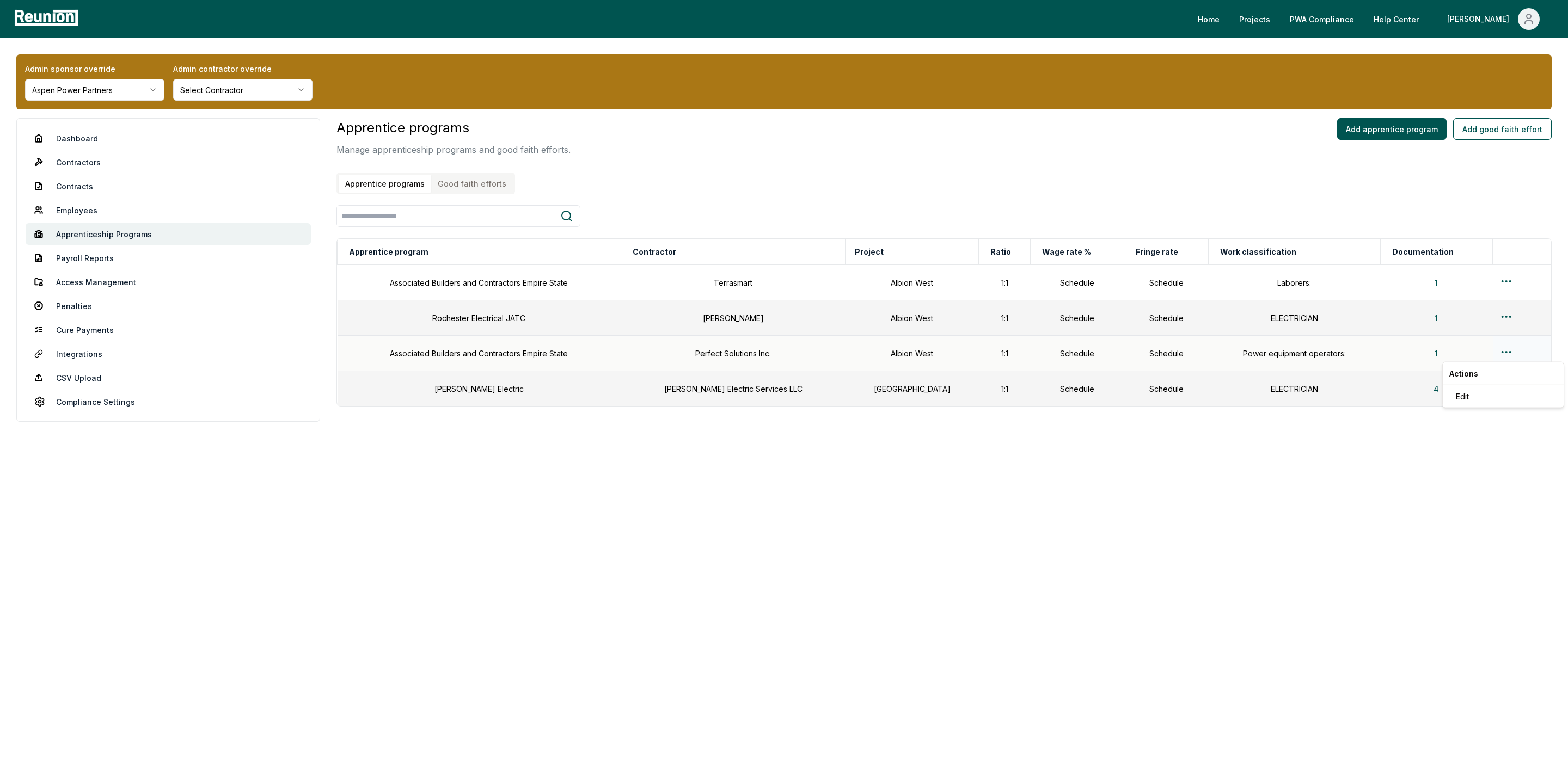
click at [1234, 351] on html "Please visit us on your desktop We're working on making our marketplace mobile-…" at bounding box center [784, 391] width 1568 height 782
click at [1234, 393] on div "Edit" at bounding box center [1503, 396] width 104 height 18
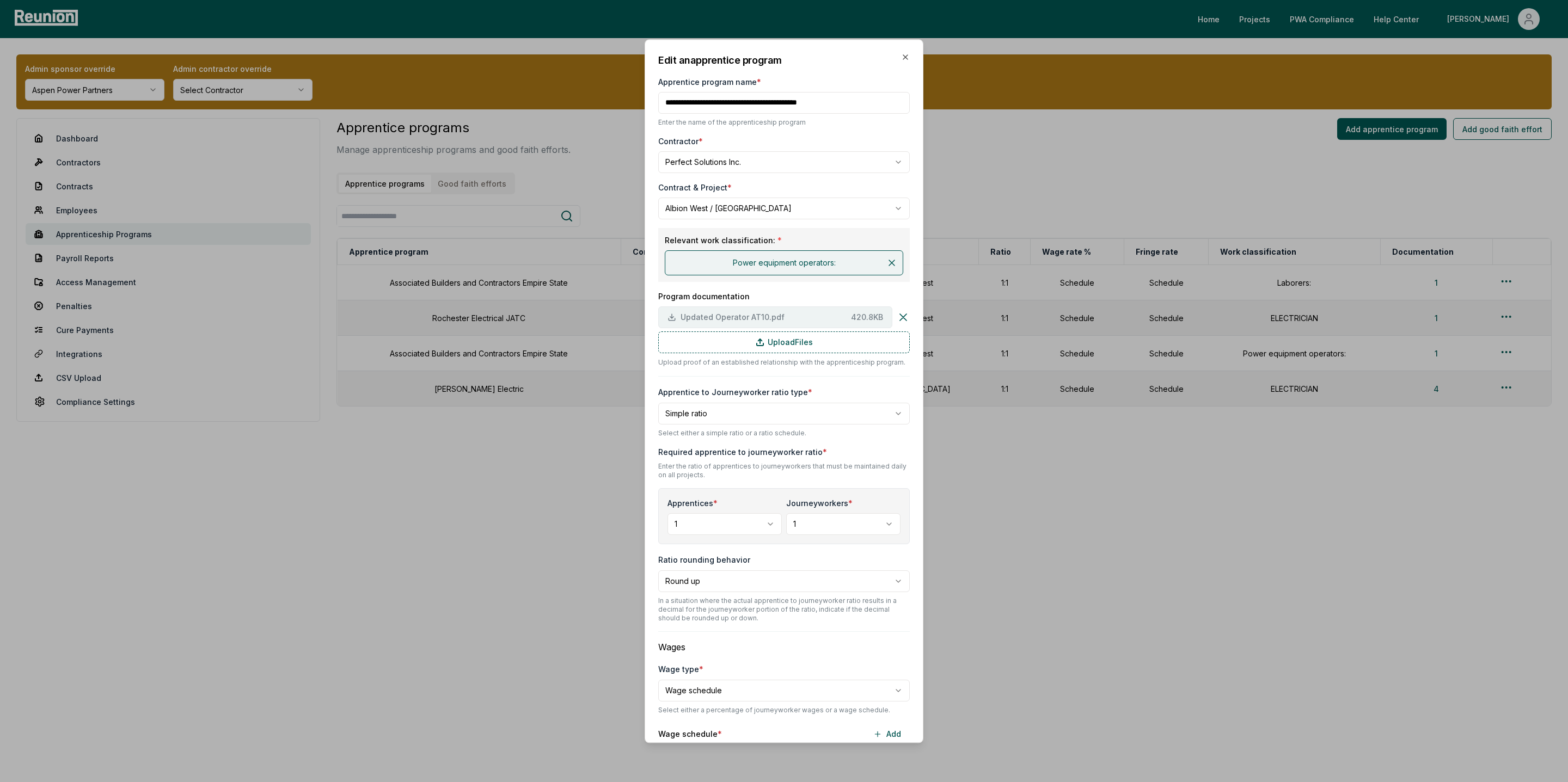
click at [745, 312] on span "Updated Operator AT10.pdf" at bounding box center [763, 317] width 166 height 11
click at [903, 57] on icon "button" at bounding box center [905, 57] width 9 height 9
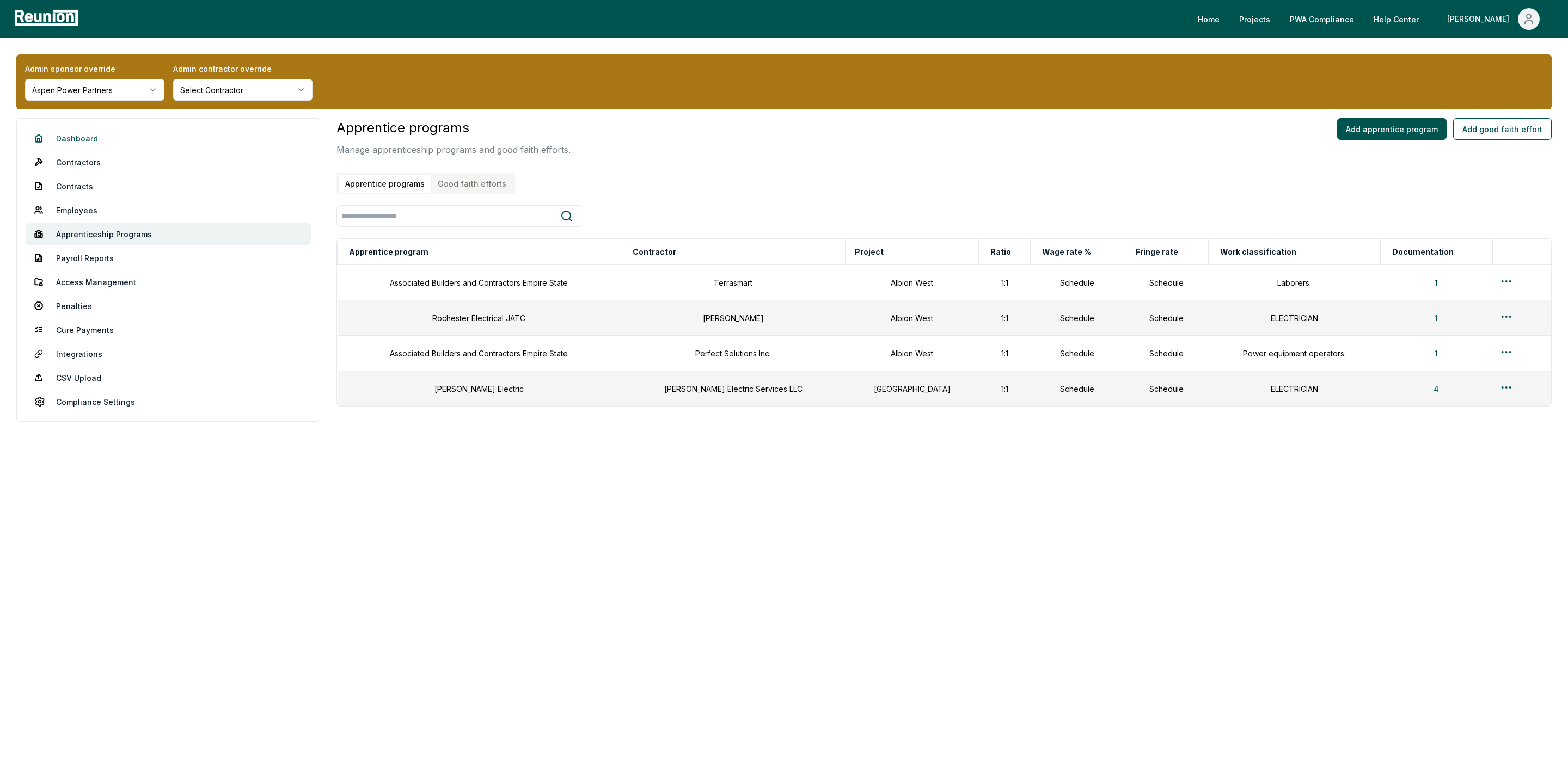
click at [78, 135] on link "Dashboard" at bounding box center [168, 138] width 285 height 22
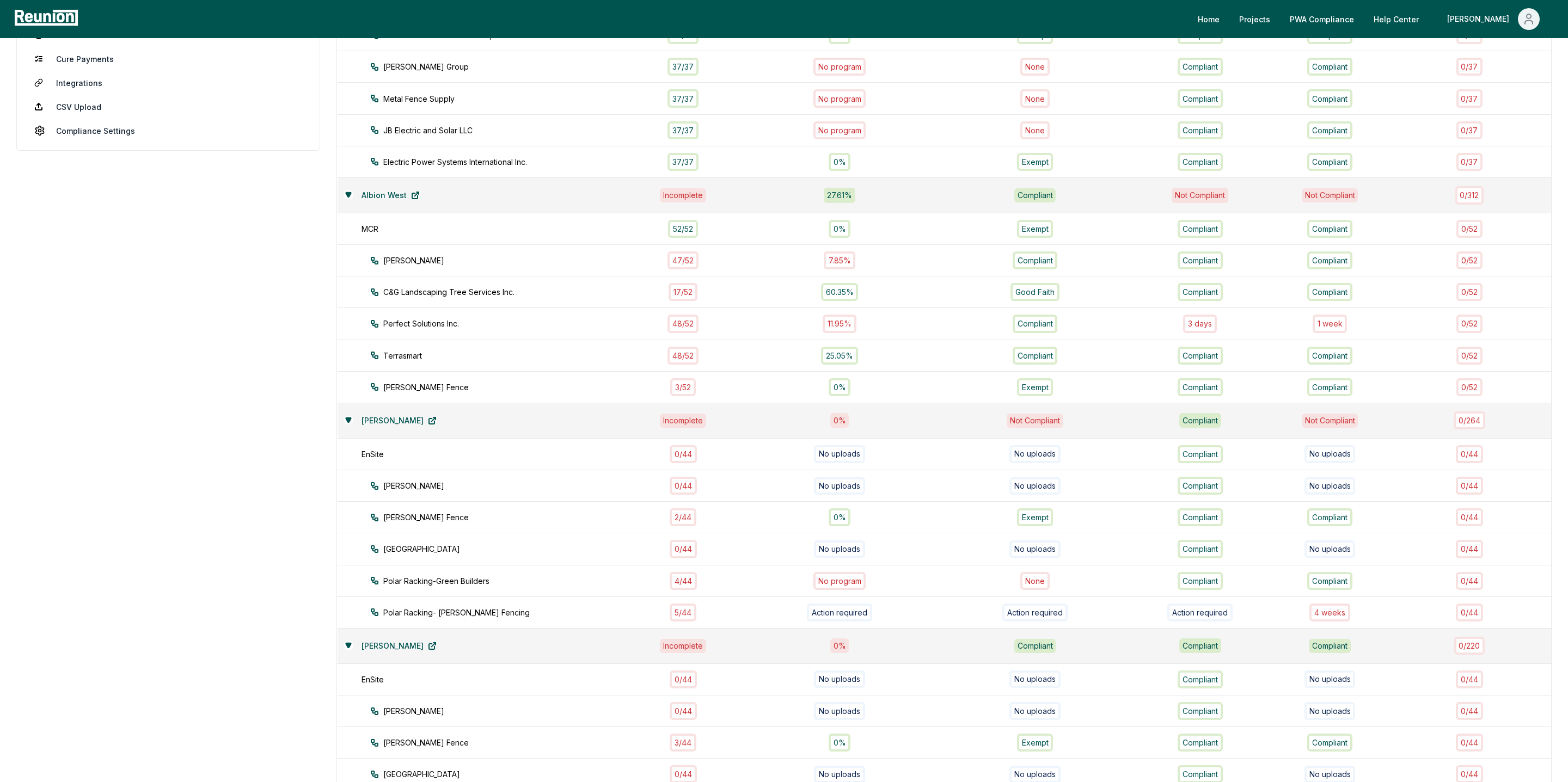
scroll to position [284, 0]
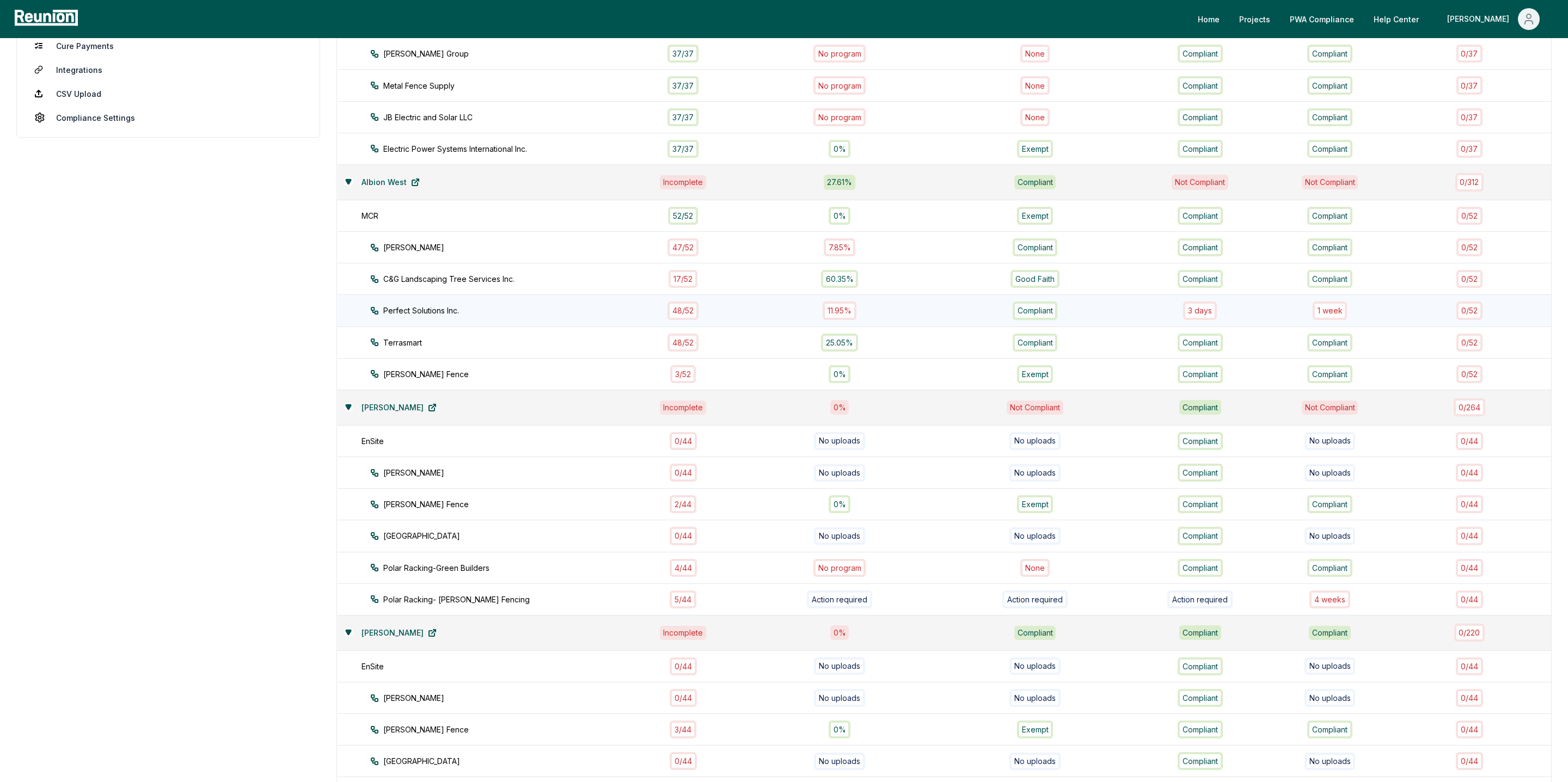
click at [1234, 302] on div "1 week" at bounding box center [1330, 311] width 35 height 18
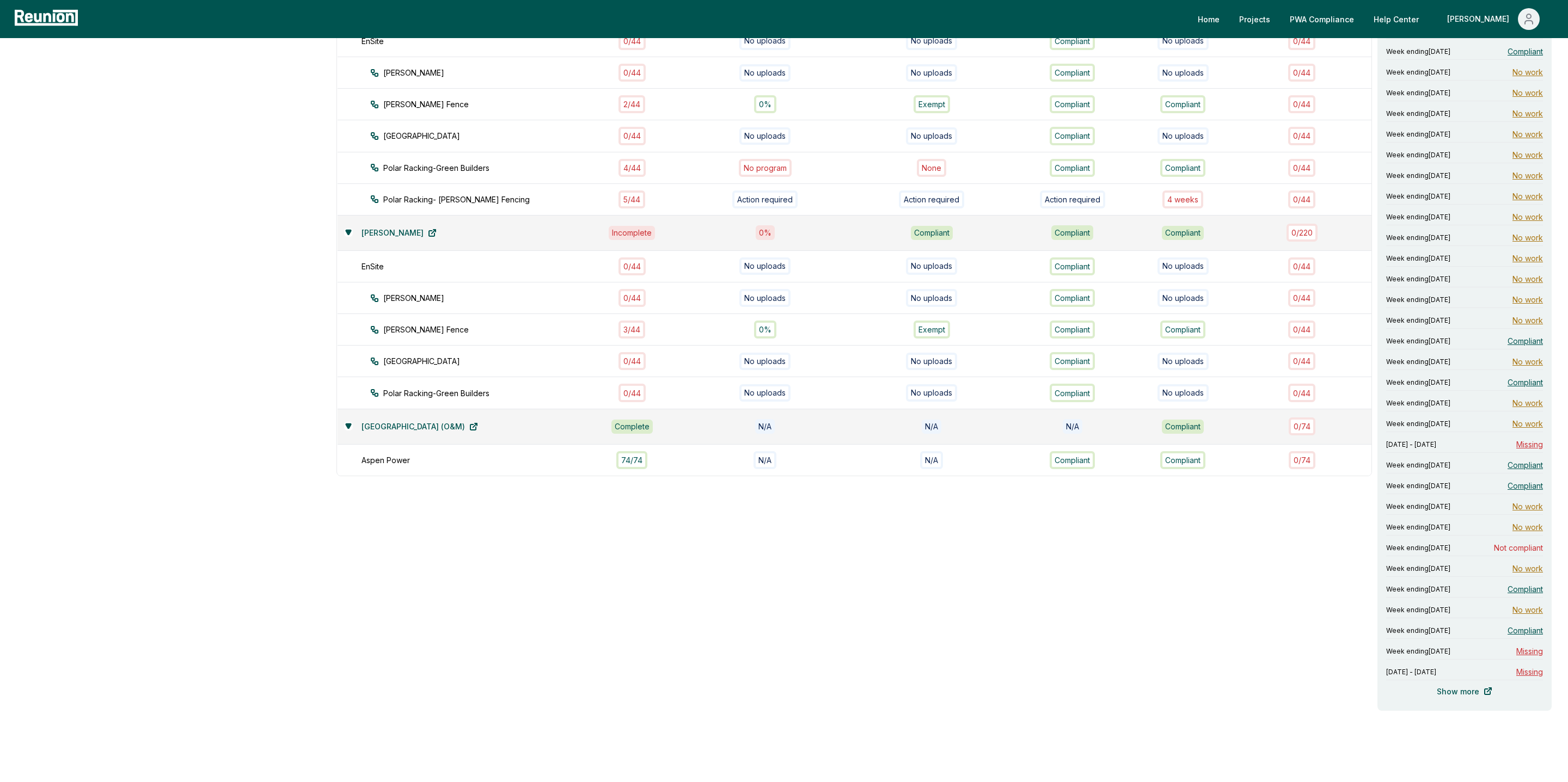
scroll to position [696, 0]
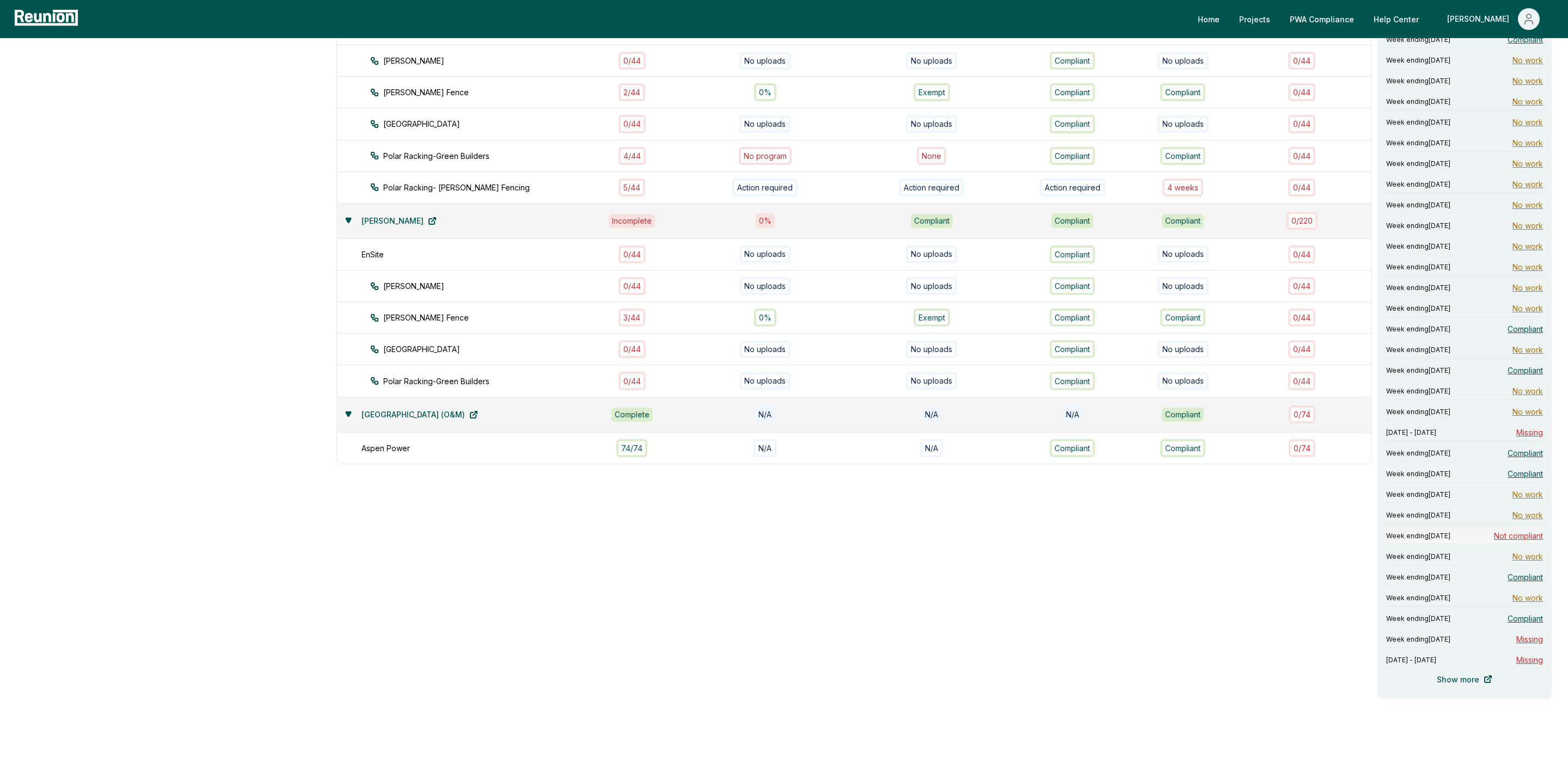
click at [1234, 542] on span "Not compliant" at bounding box center [1518, 536] width 49 height 11
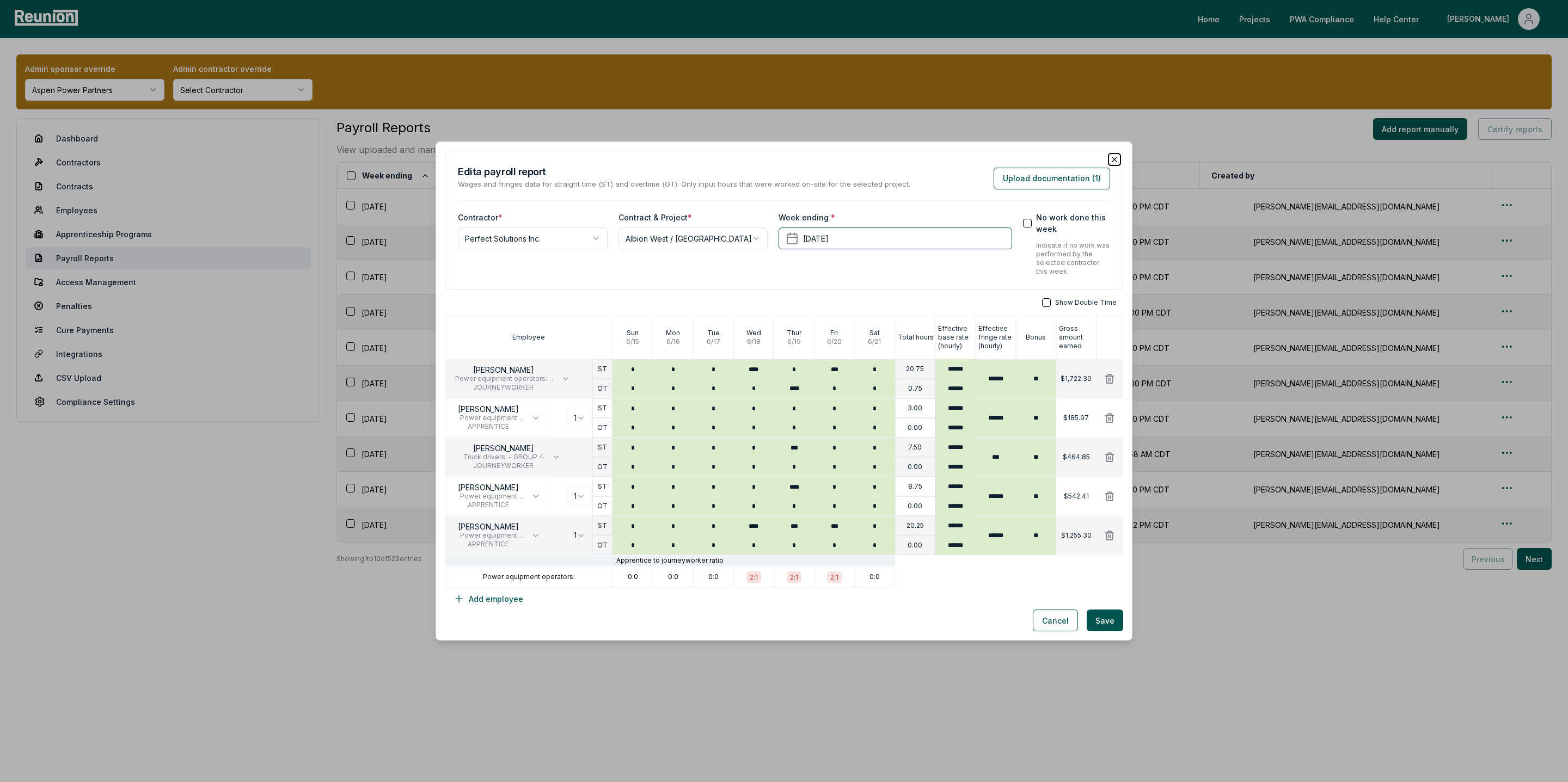
click at [1117, 159] on icon "button" at bounding box center [1114, 159] width 9 height 9
